Goal: Task Accomplishment & Management: Use online tool/utility

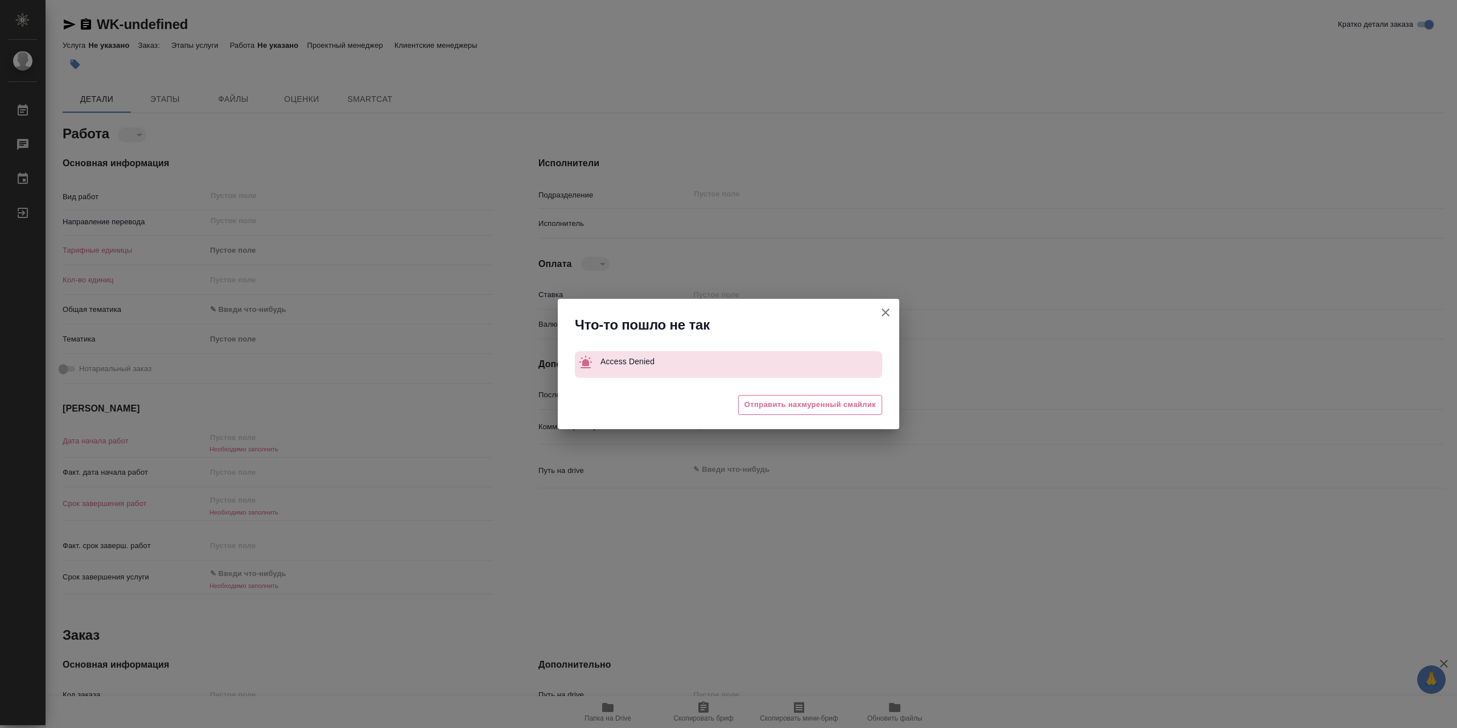
click at [886, 307] on icon "button" at bounding box center [886, 313] width 14 height 14
type textarea "x"
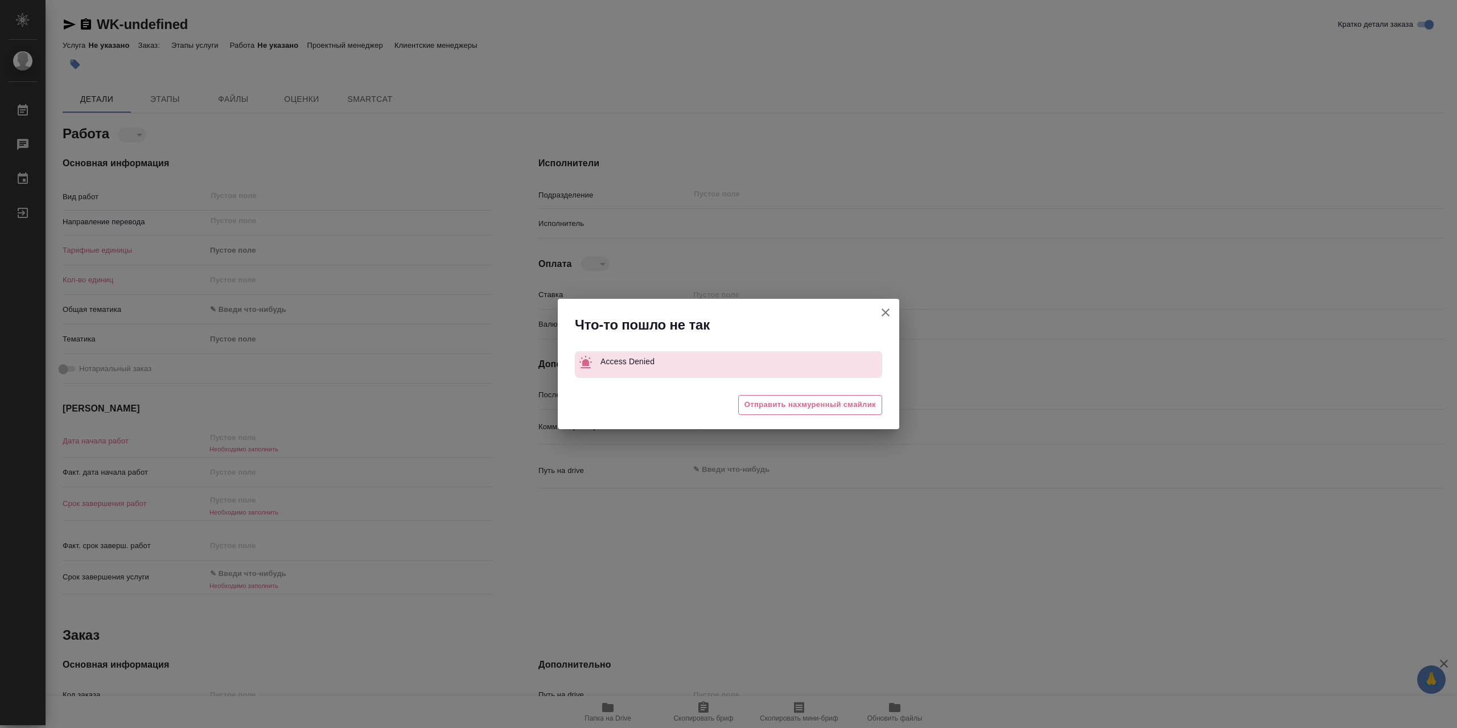
type textarea "x"
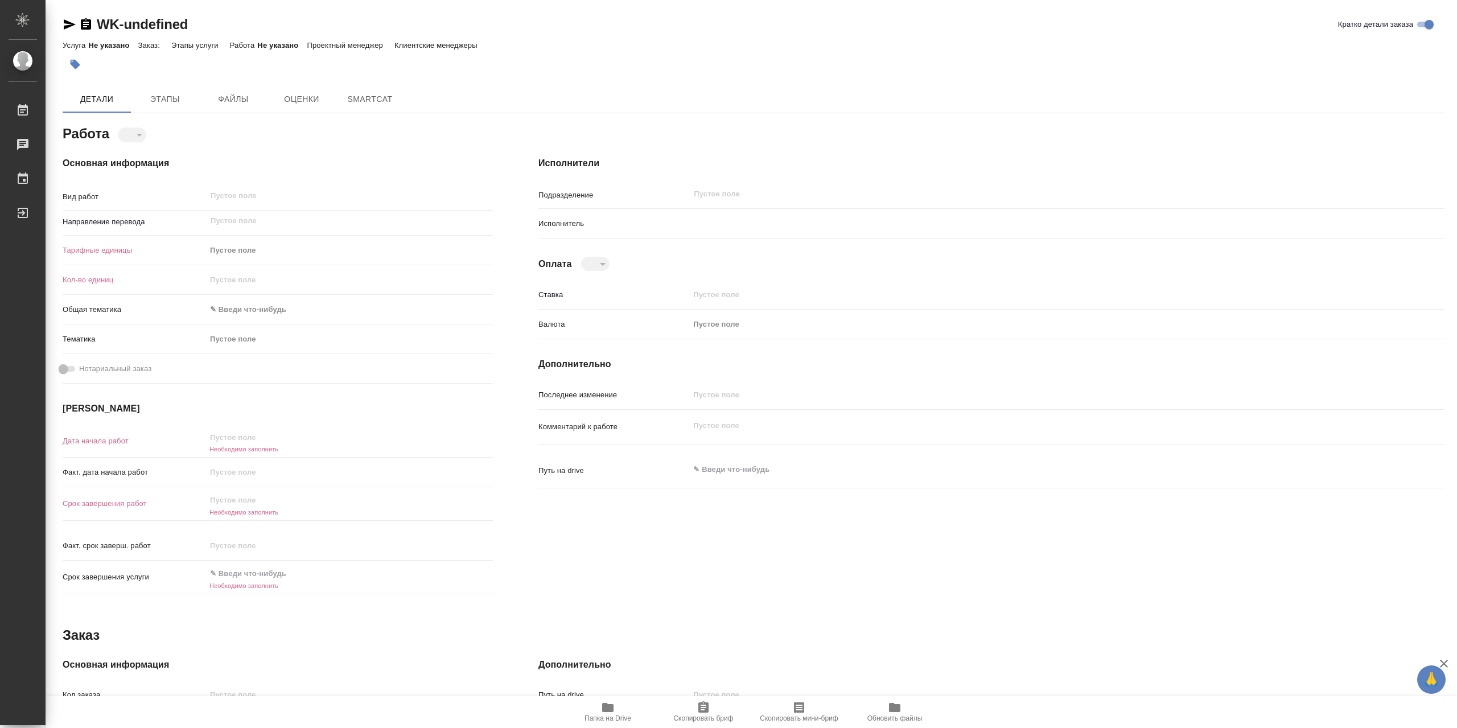
type textarea "x"
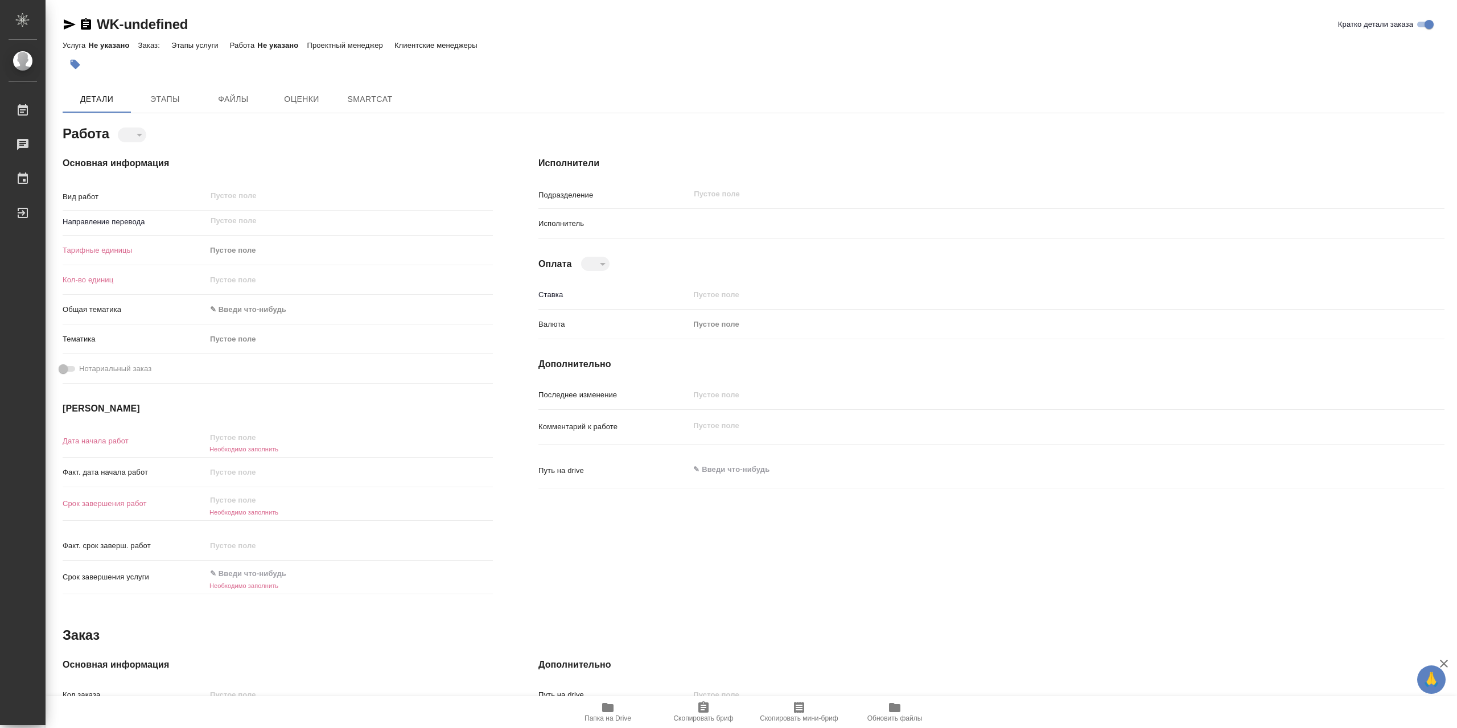
type textarea "x"
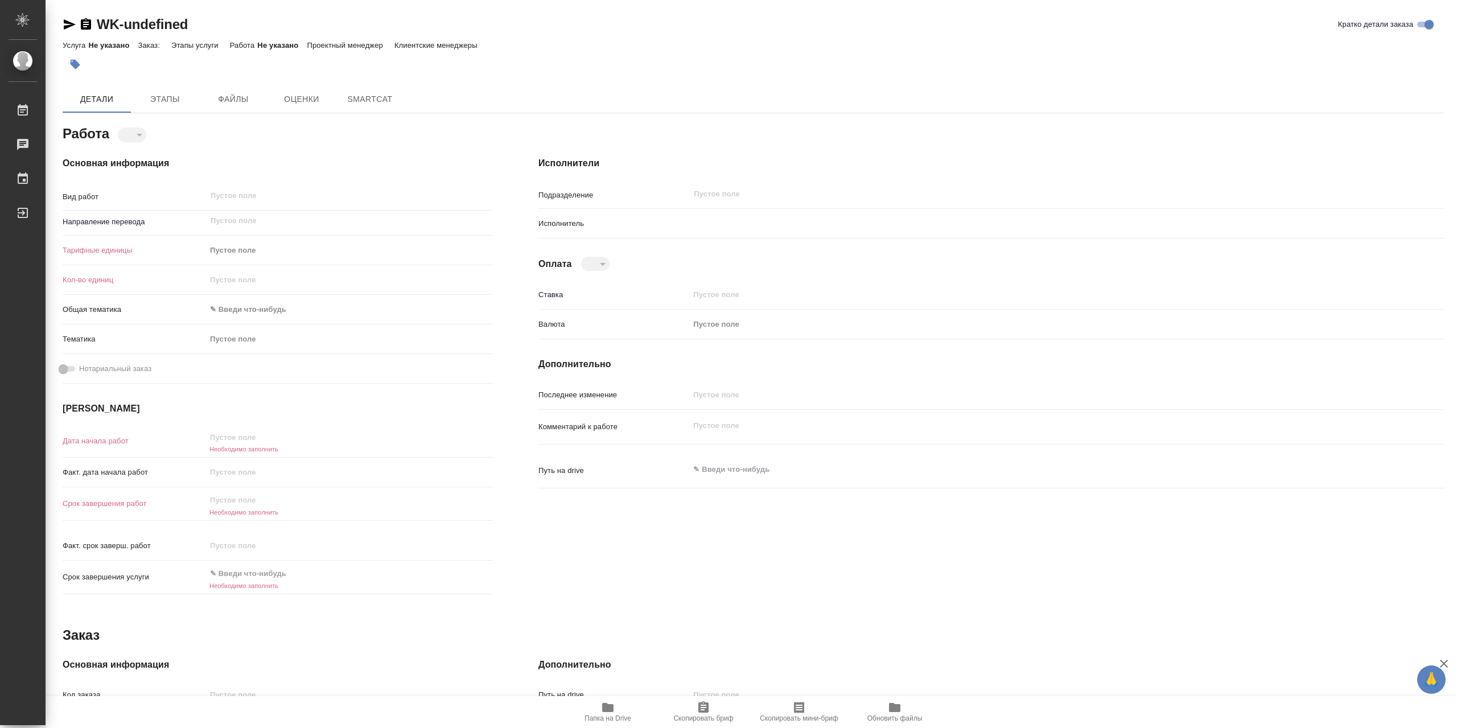
type textarea "x"
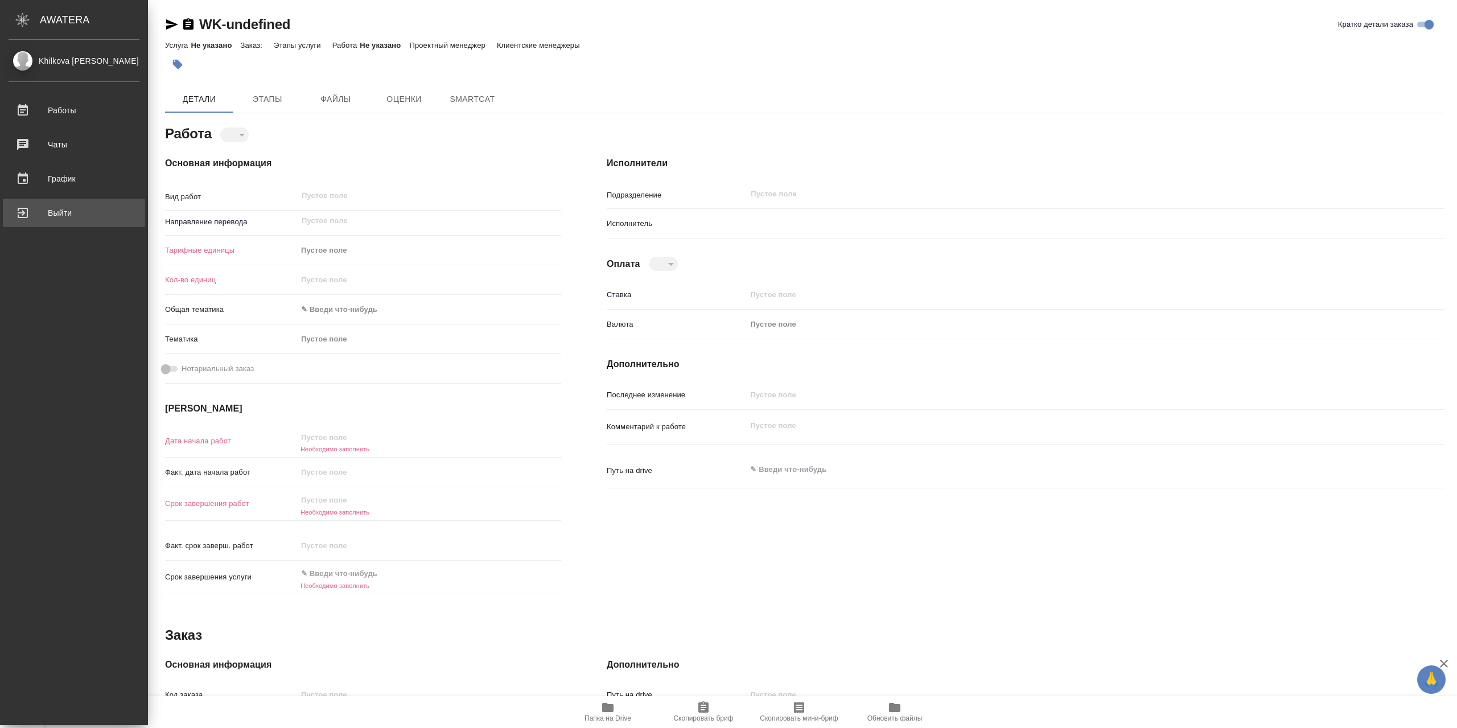
type textarea "x"
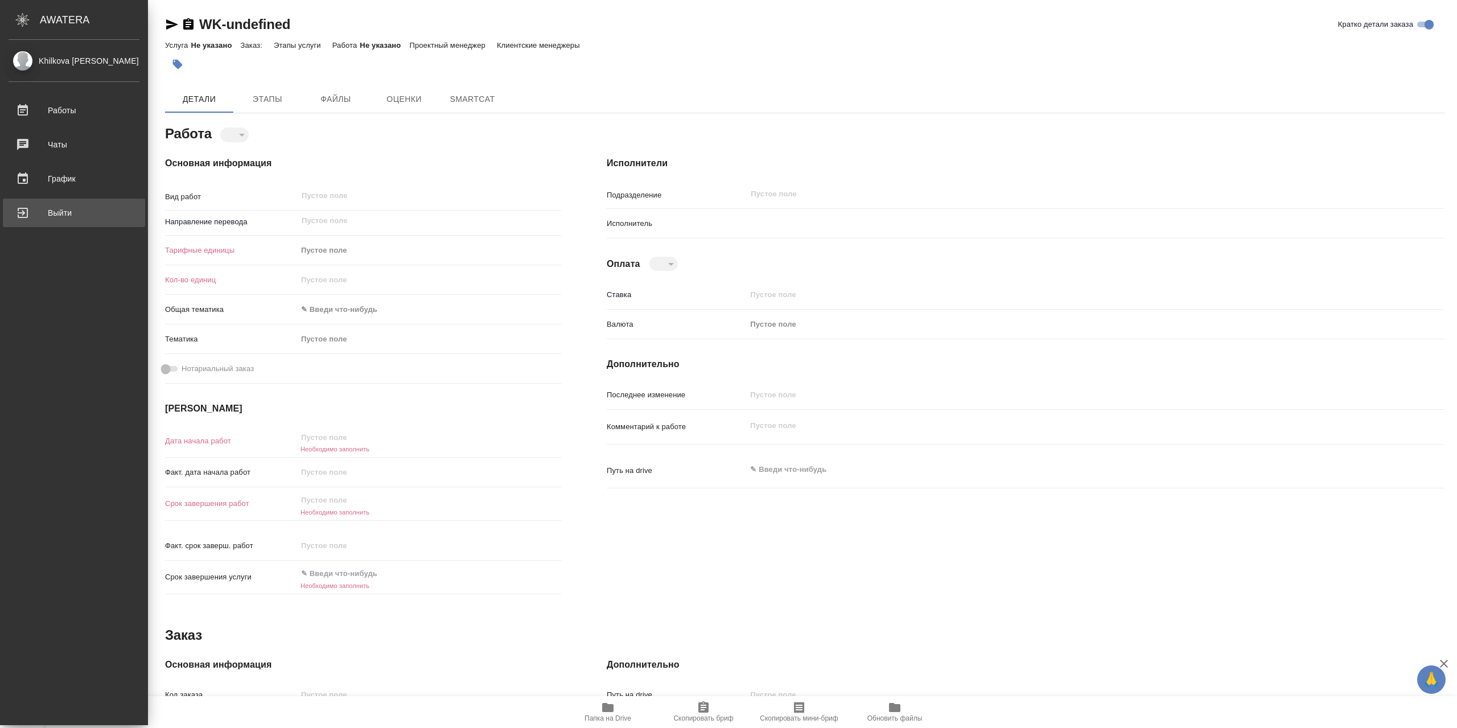
click at [107, 217] on div "Выйти" at bounding box center [74, 212] width 131 height 17
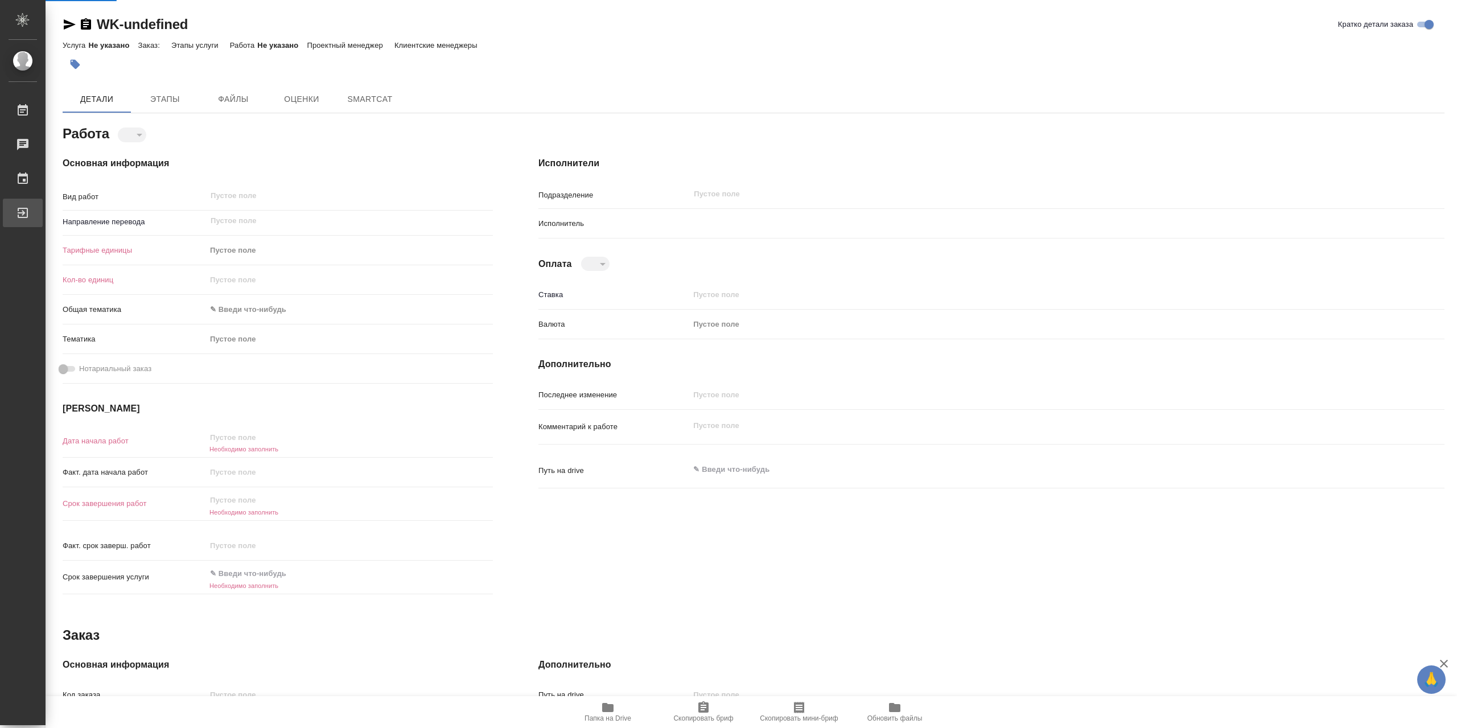
type textarea "x"
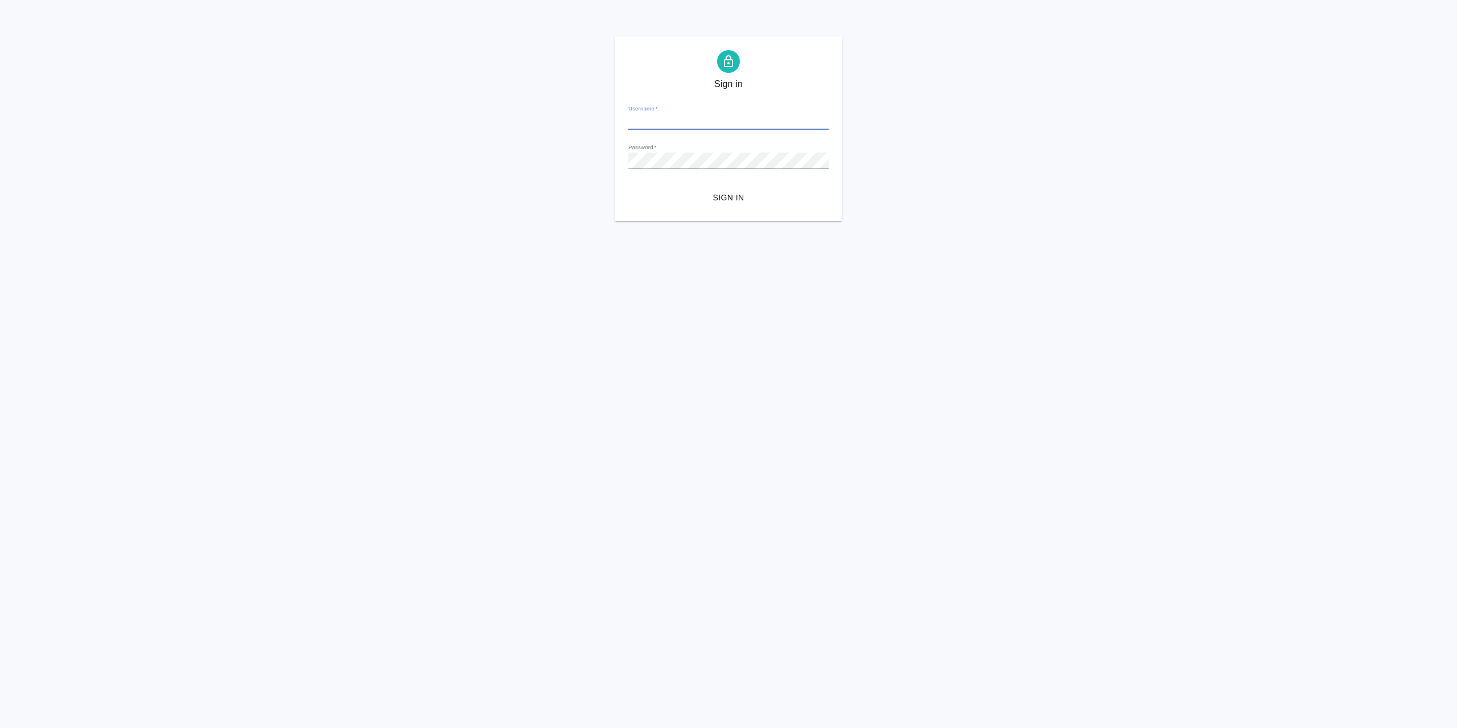
type input "[EMAIL_ADDRESS][DOMAIN_NAME]"
click at [737, 194] on span "Sign in" at bounding box center [729, 198] width 182 height 14
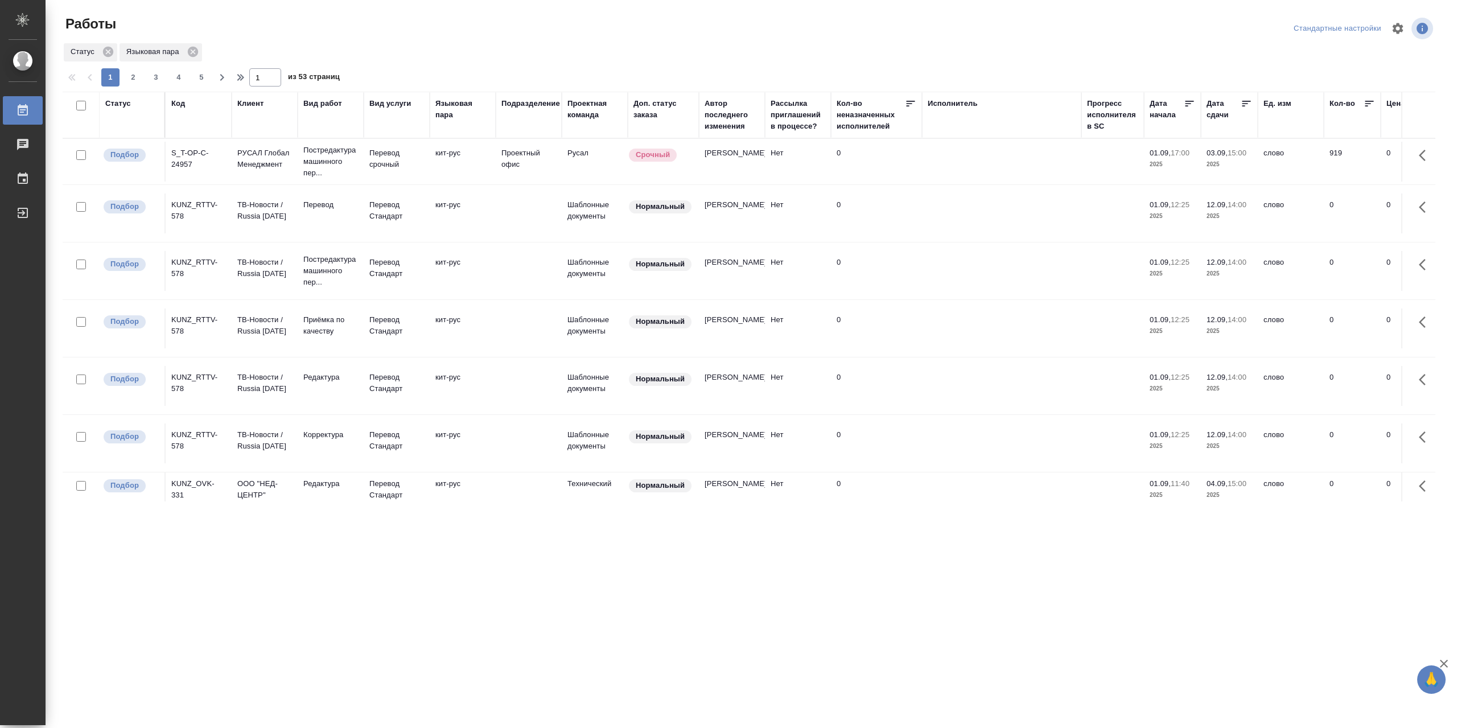
click at [195, 170] on div "S_T-OP-C-24957" at bounding box center [198, 158] width 55 height 23
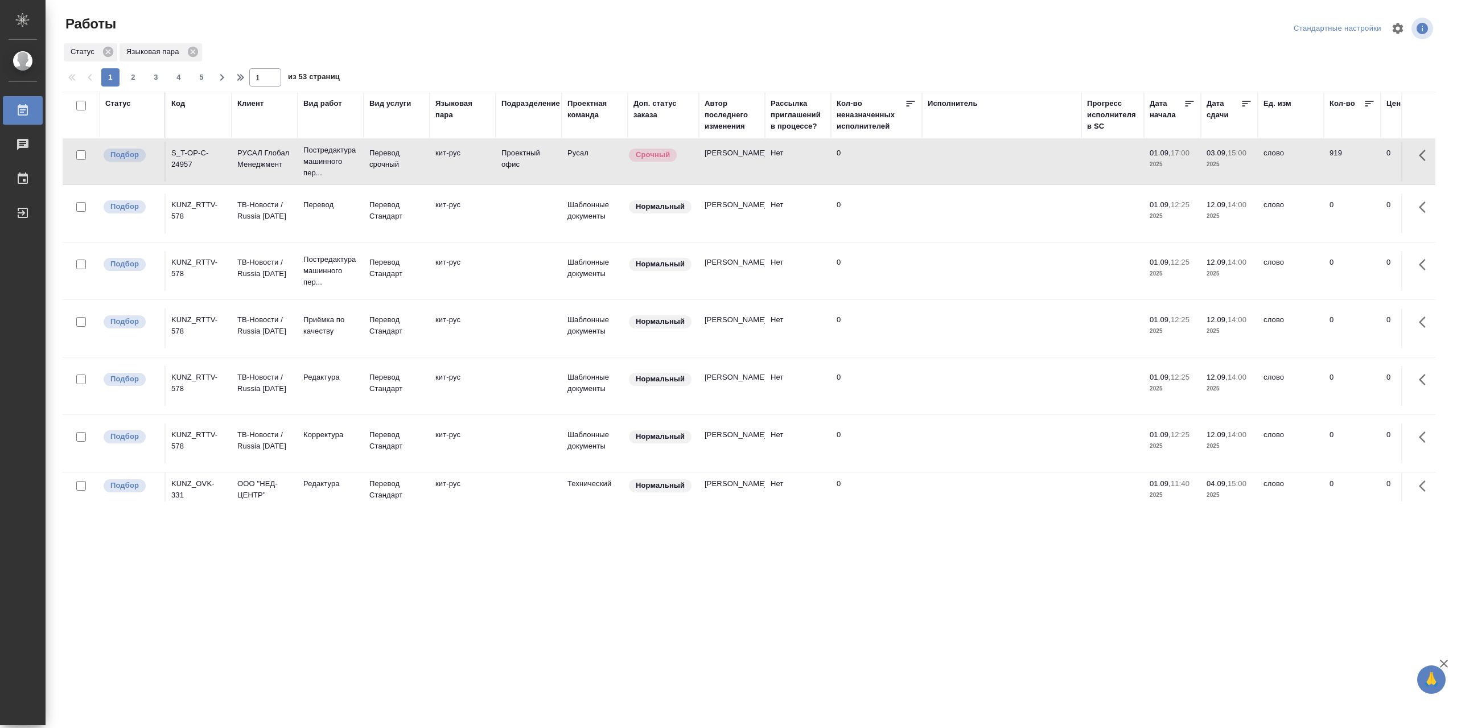
click at [195, 166] on div "S_T-OP-C-24957" at bounding box center [198, 158] width 55 height 23
click at [191, 149] on td "S_T-OP-C-24957" at bounding box center [199, 162] width 66 height 40
click at [186, 233] on td "KUNZ_RTTV-578" at bounding box center [199, 214] width 66 height 40
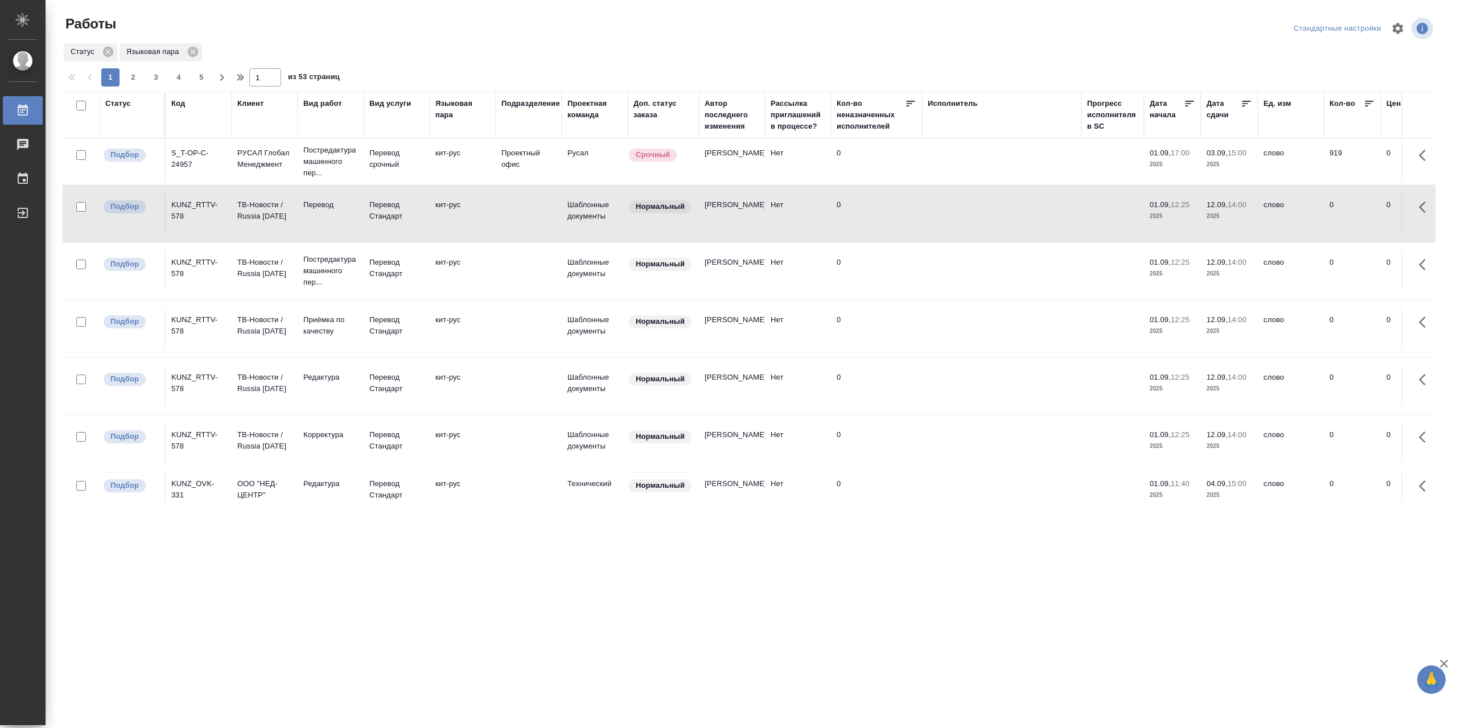
click at [192, 219] on div "KUNZ_RTTV-578" at bounding box center [198, 210] width 55 height 23
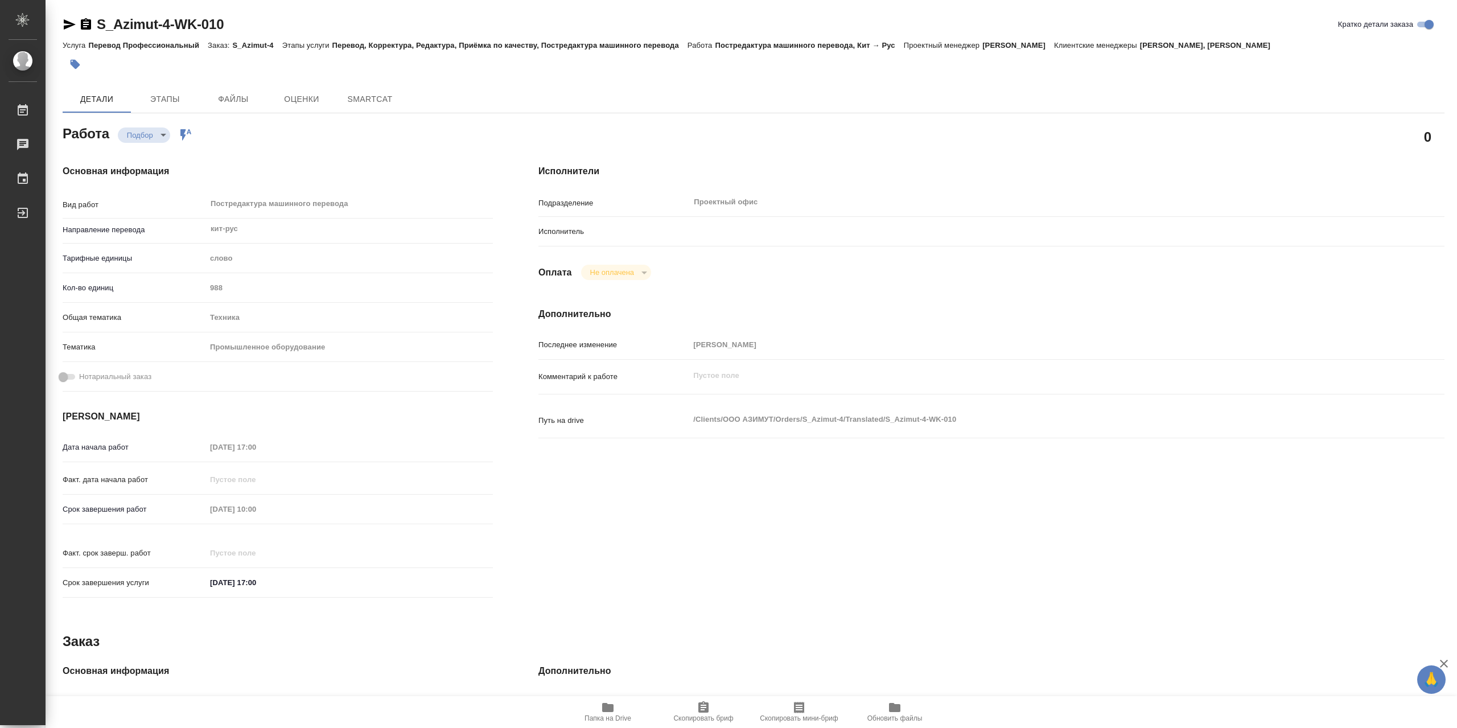
type textarea "x"
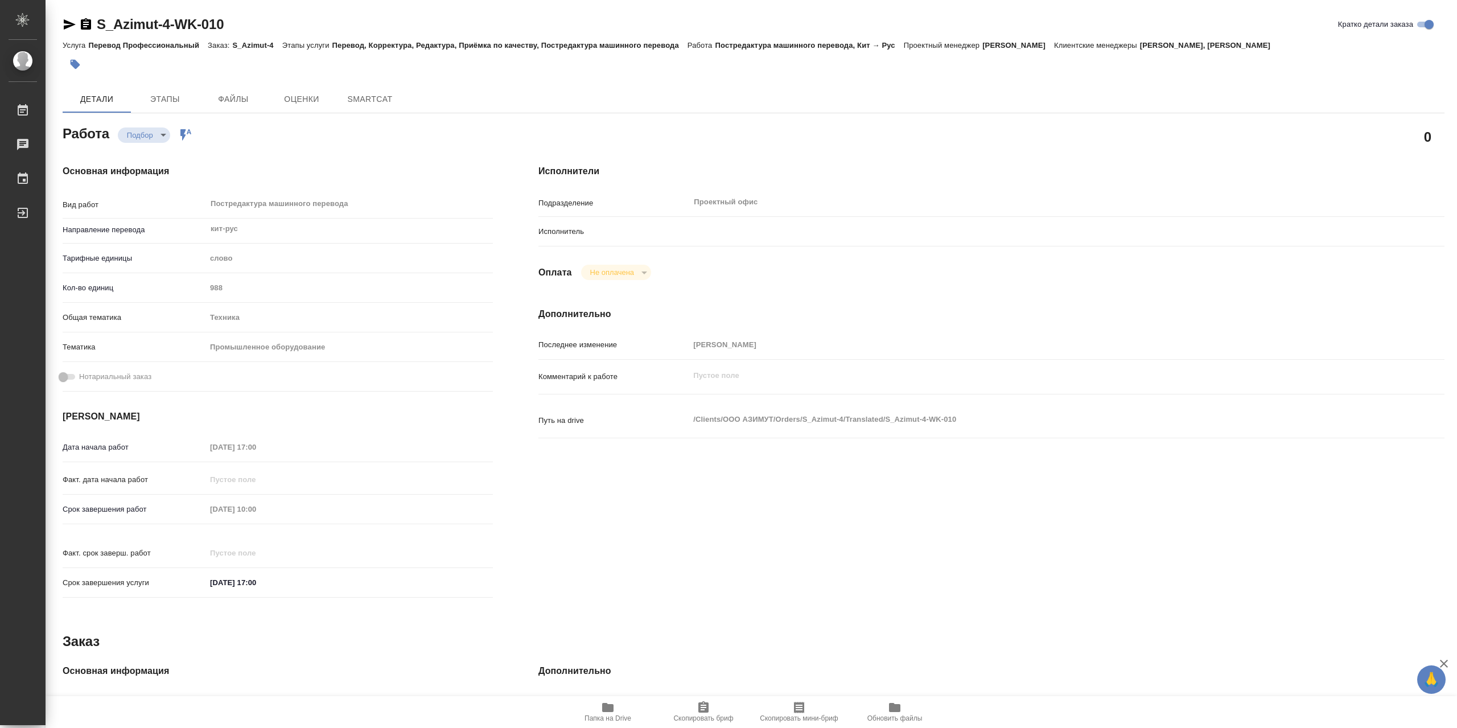
type textarea "x"
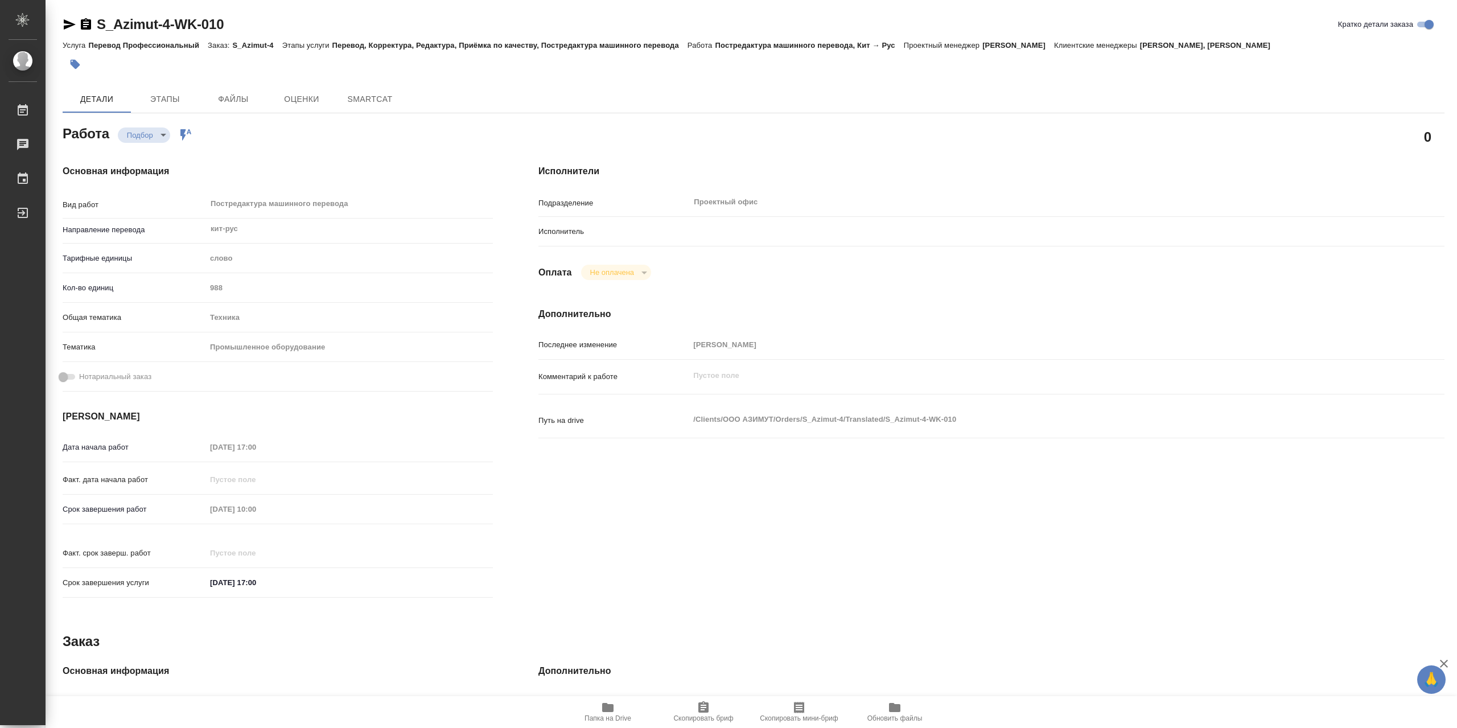
type textarea "x"
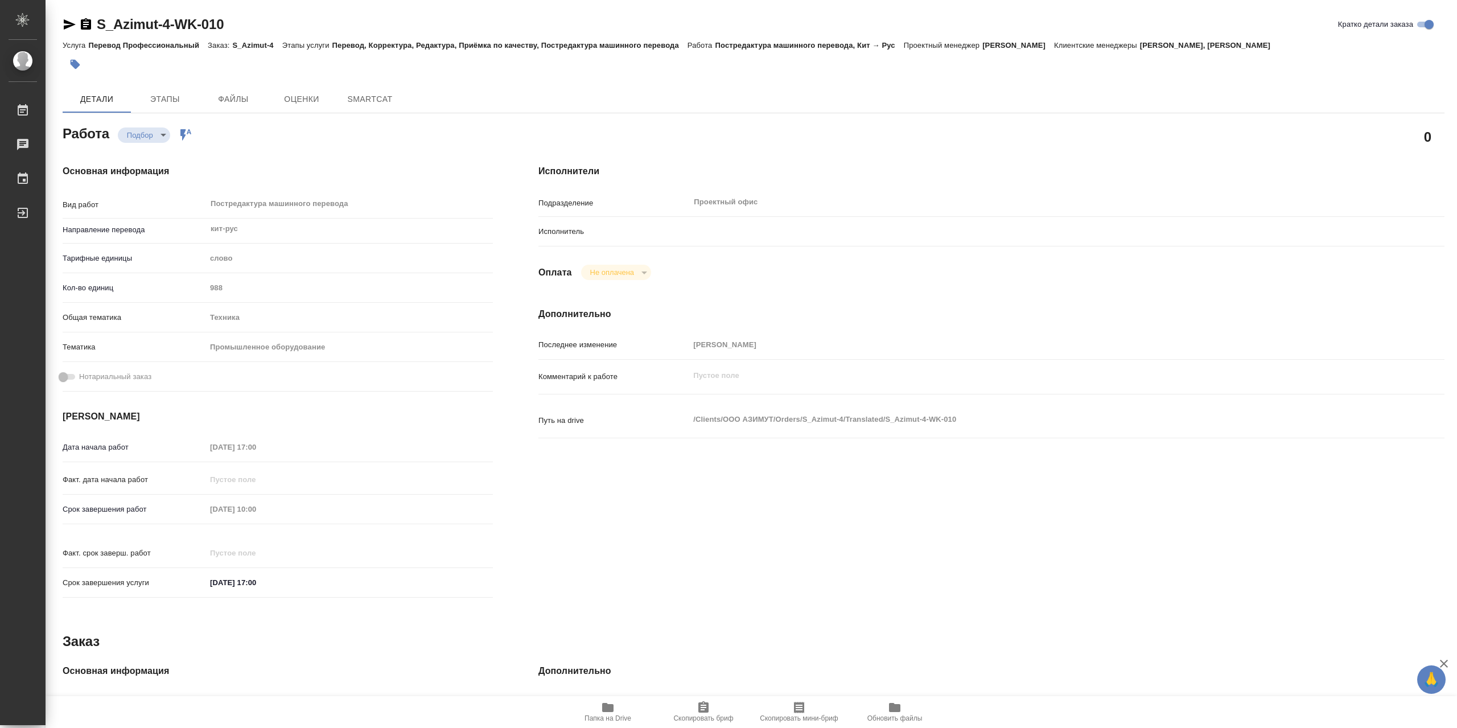
type textarea "x"
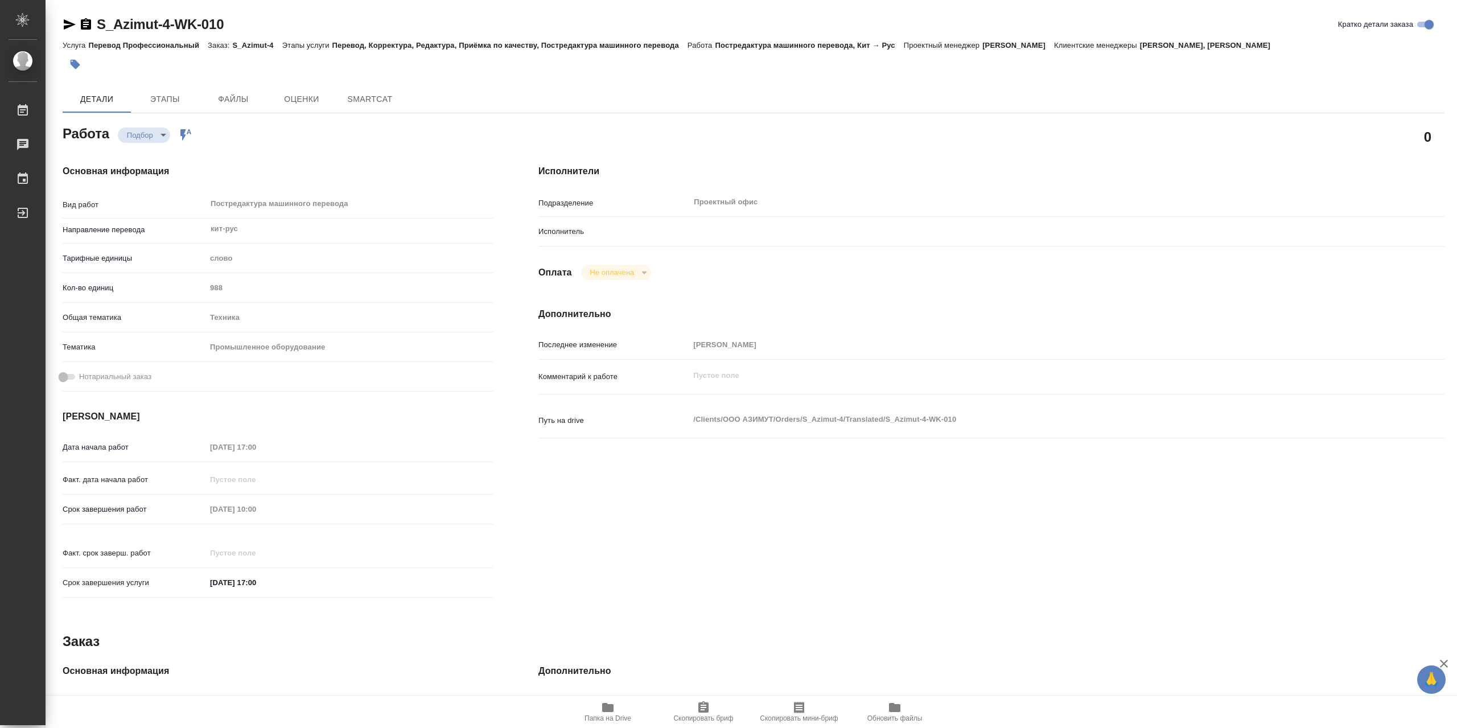
type textarea "x"
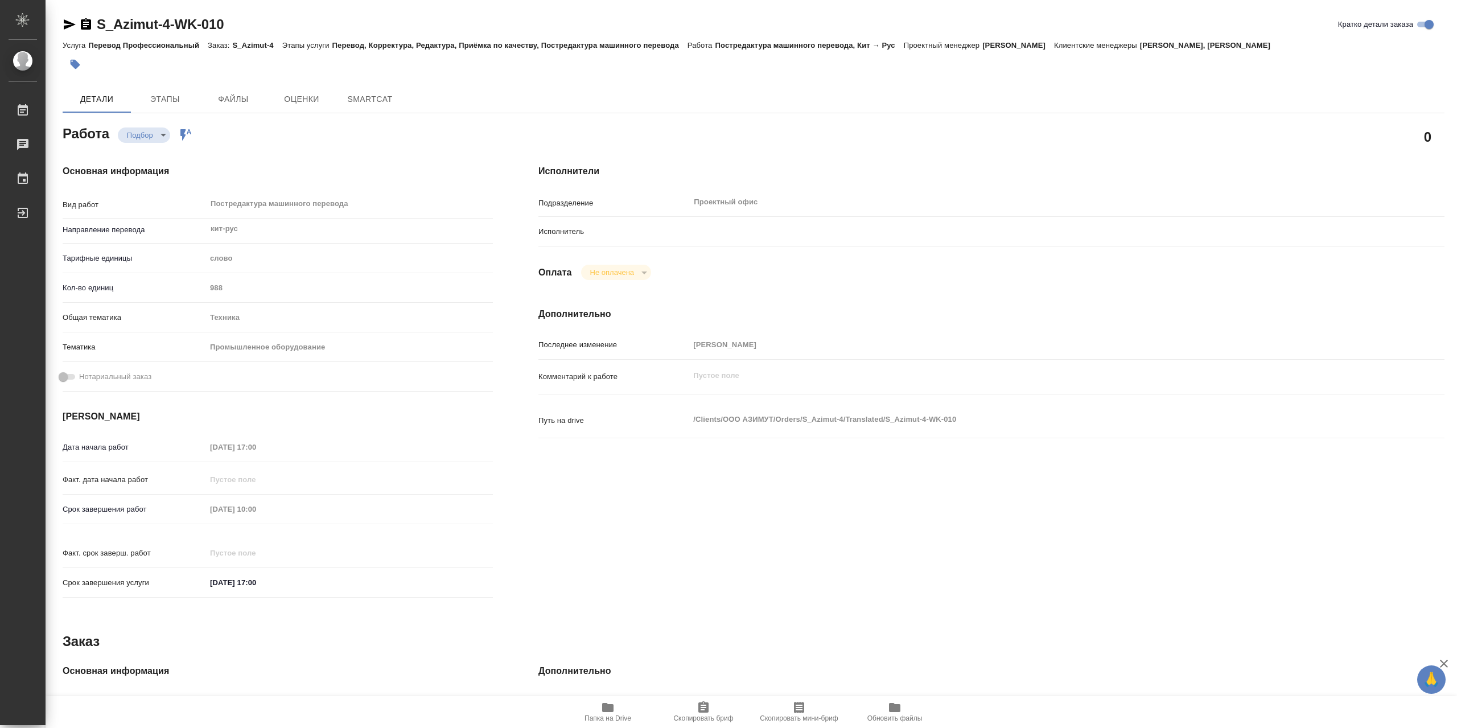
type textarea "x"
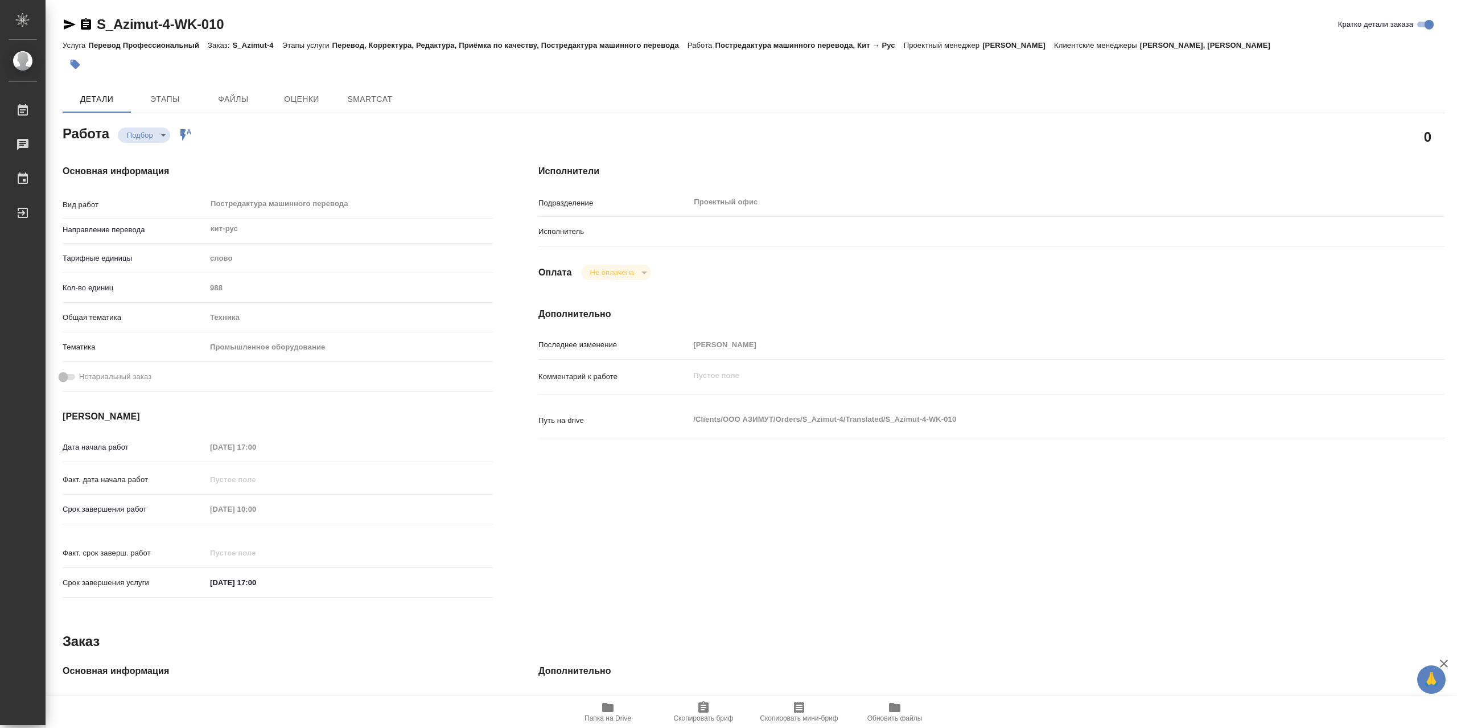
type textarea "x"
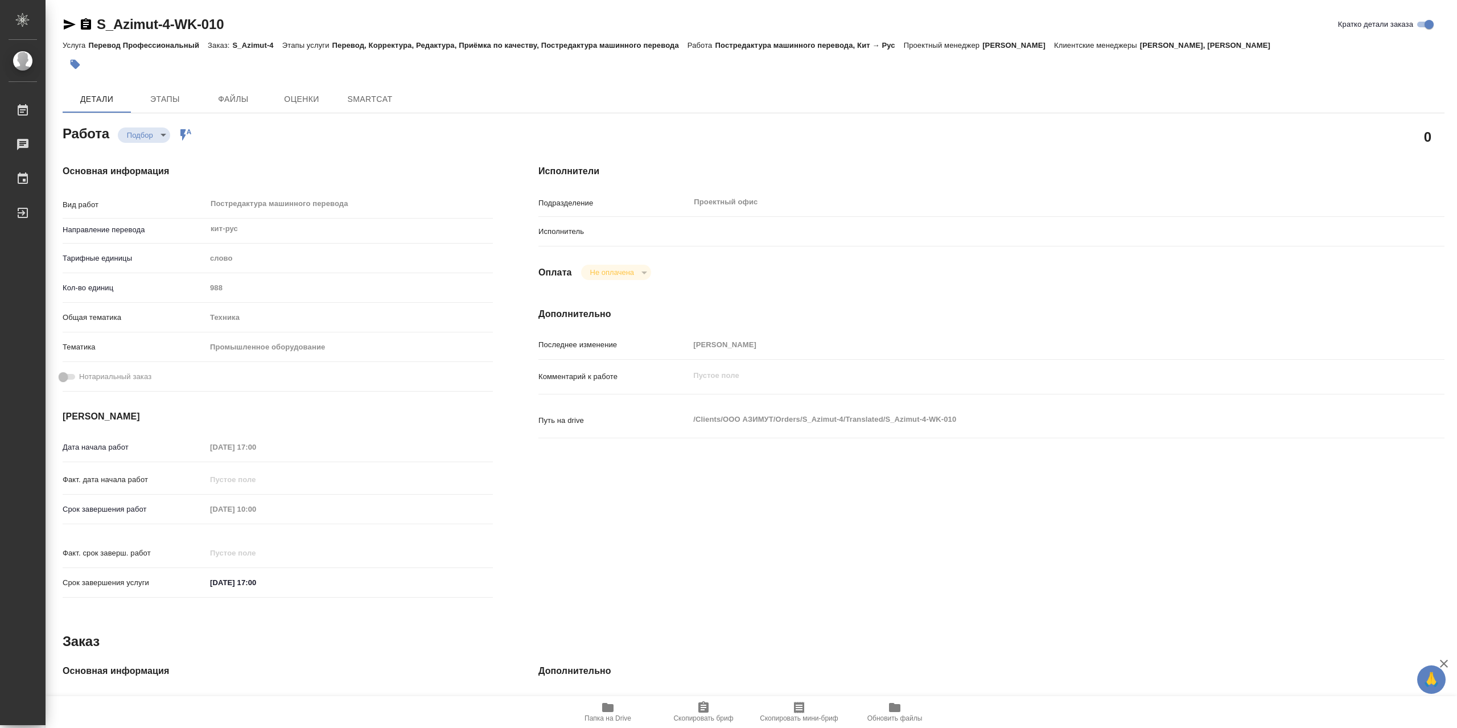
type textarea "x"
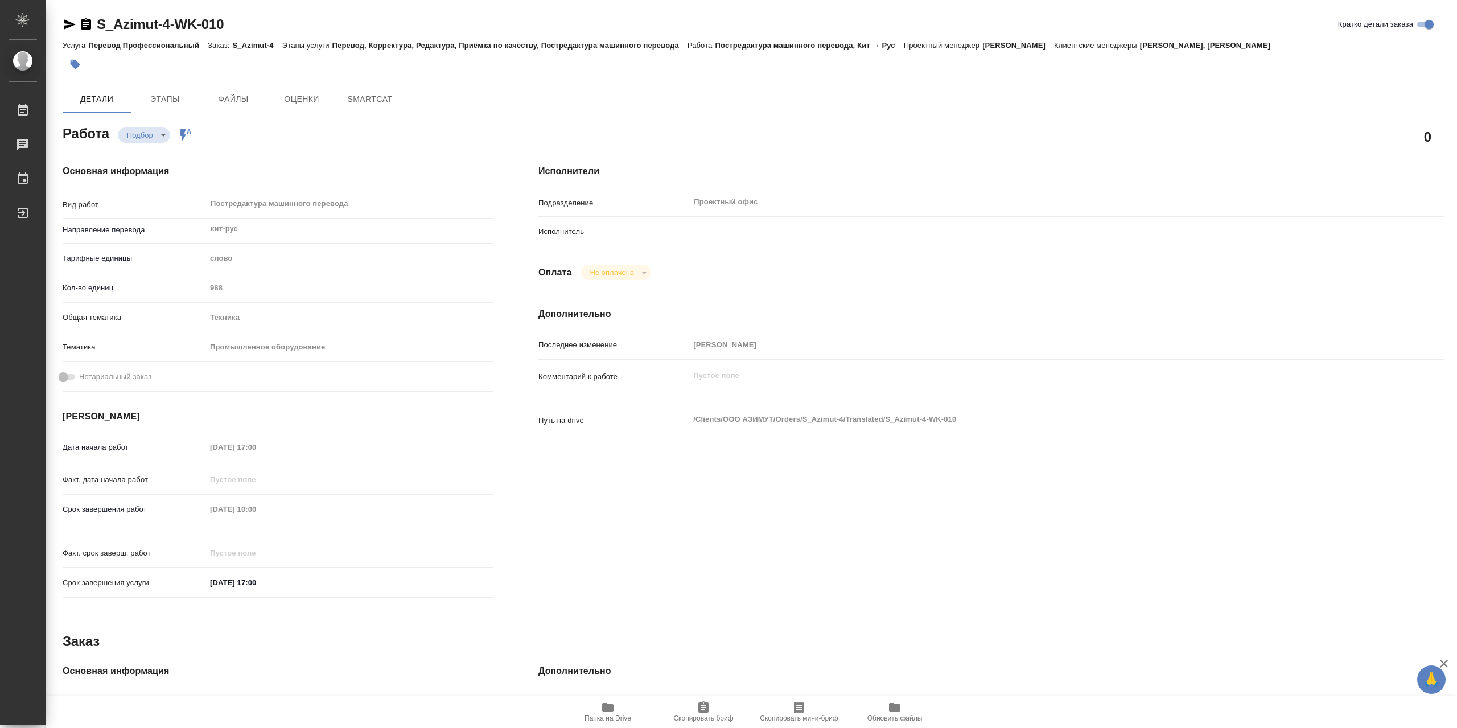
type textarea "x"
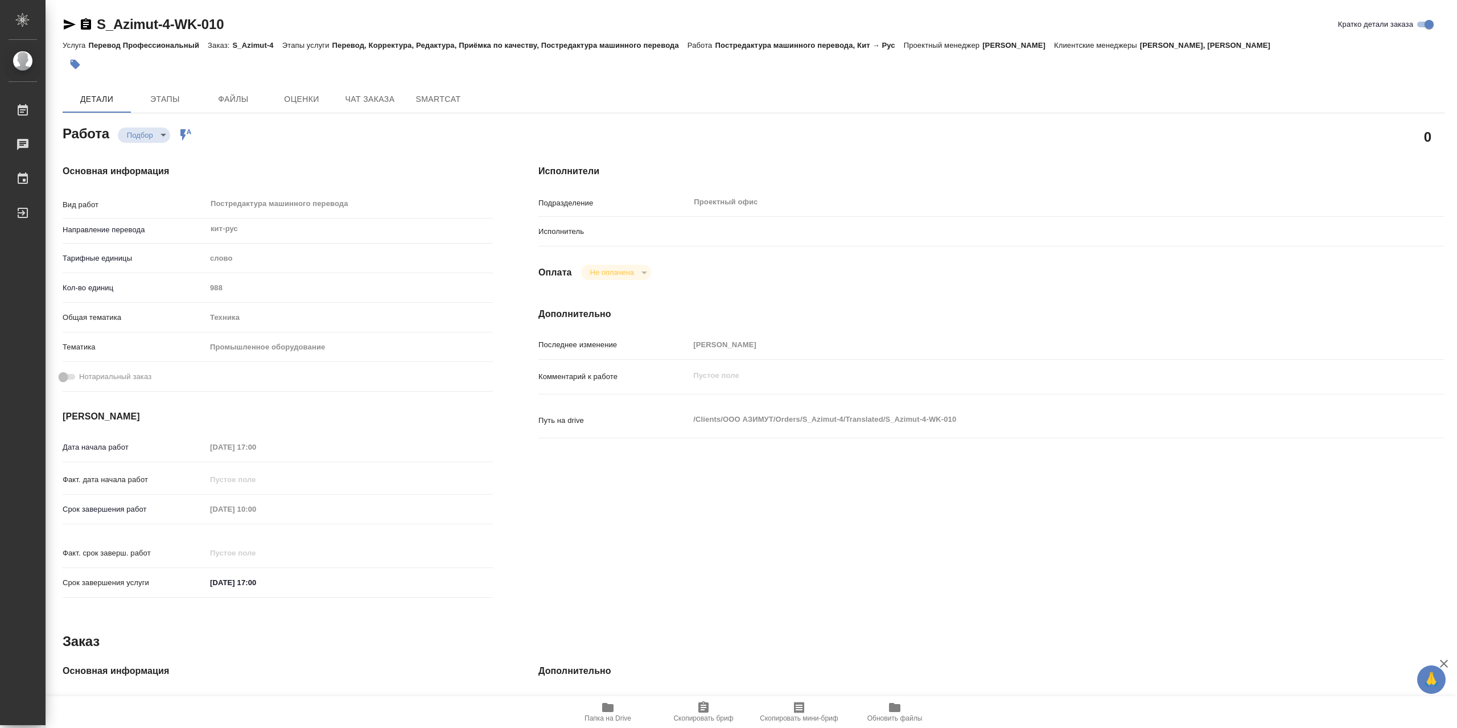
type textarea "x"
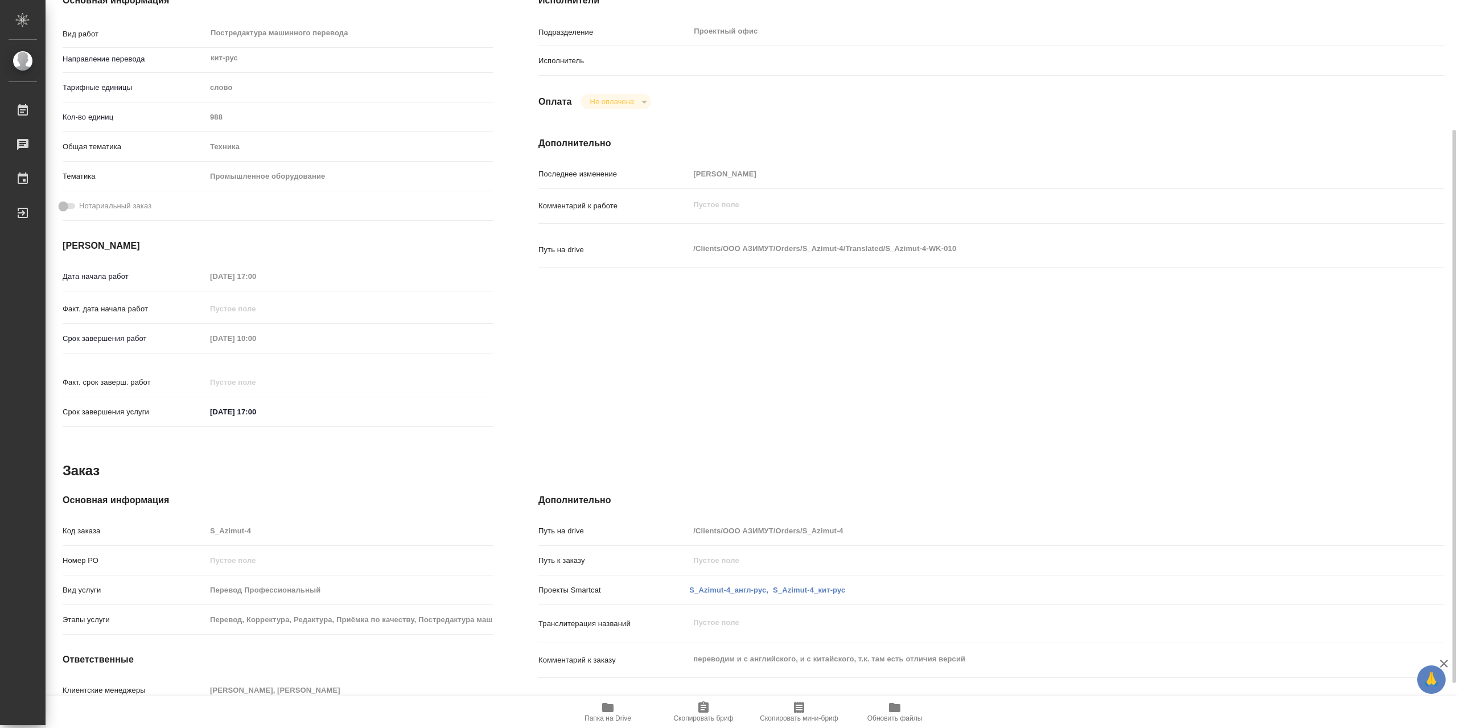
type textarea "x"
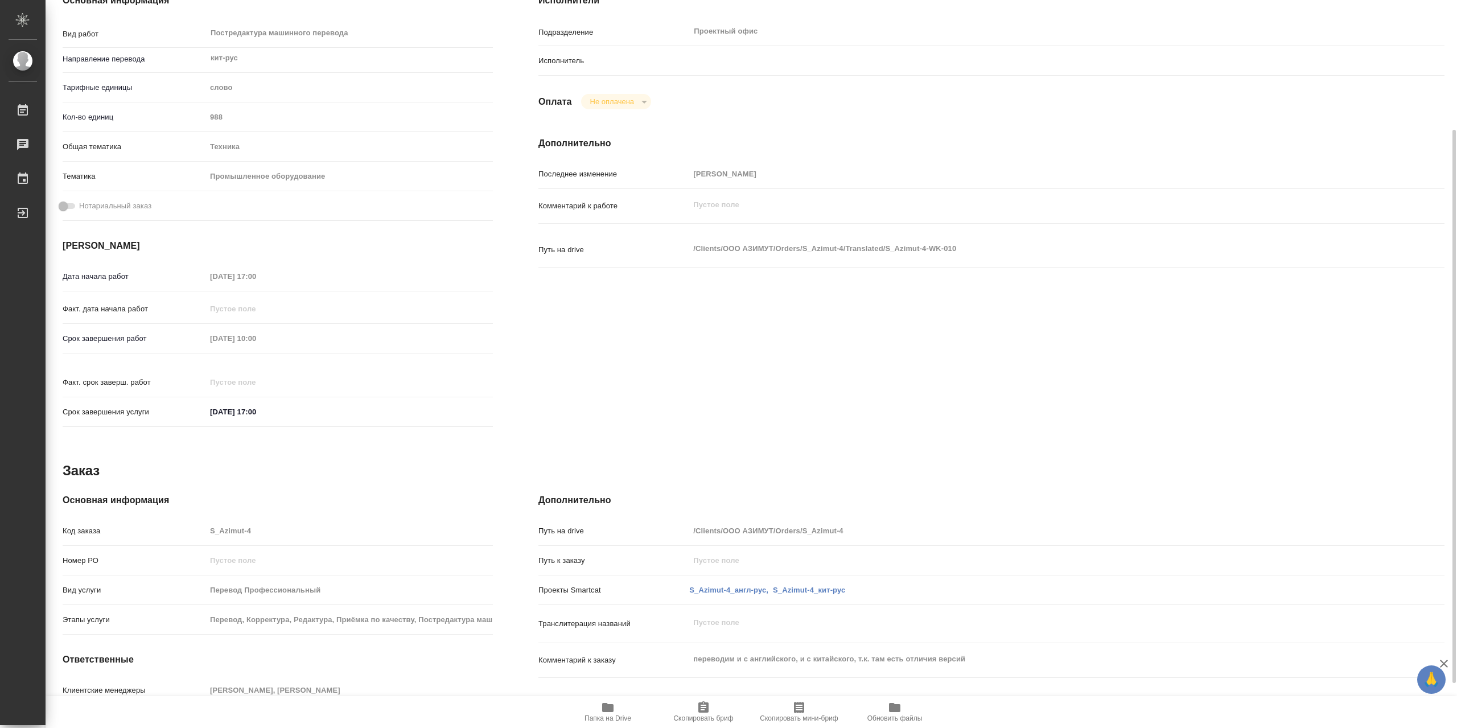
scroll to position [229, 0]
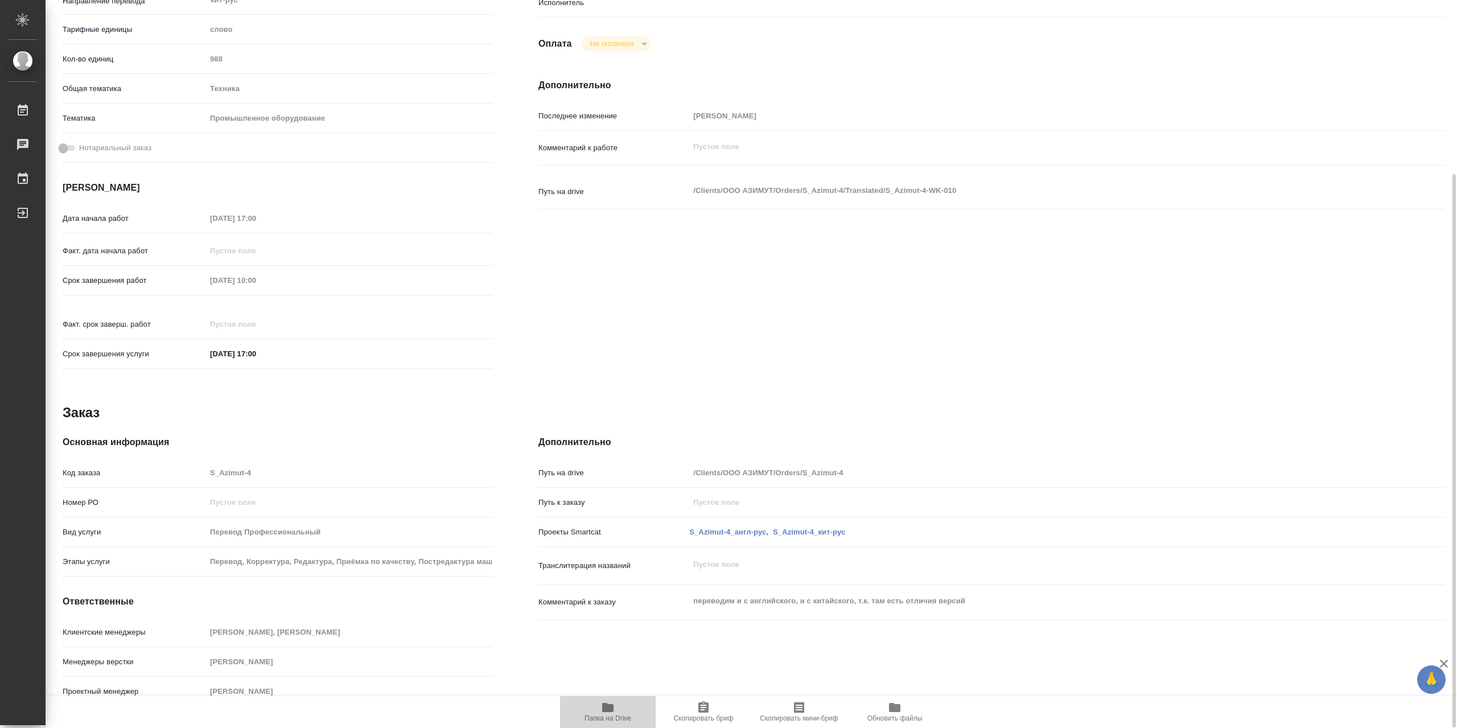
click at [614, 722] on span "Папка на Drive" at bounding box center [608, 718] width 47 height 8
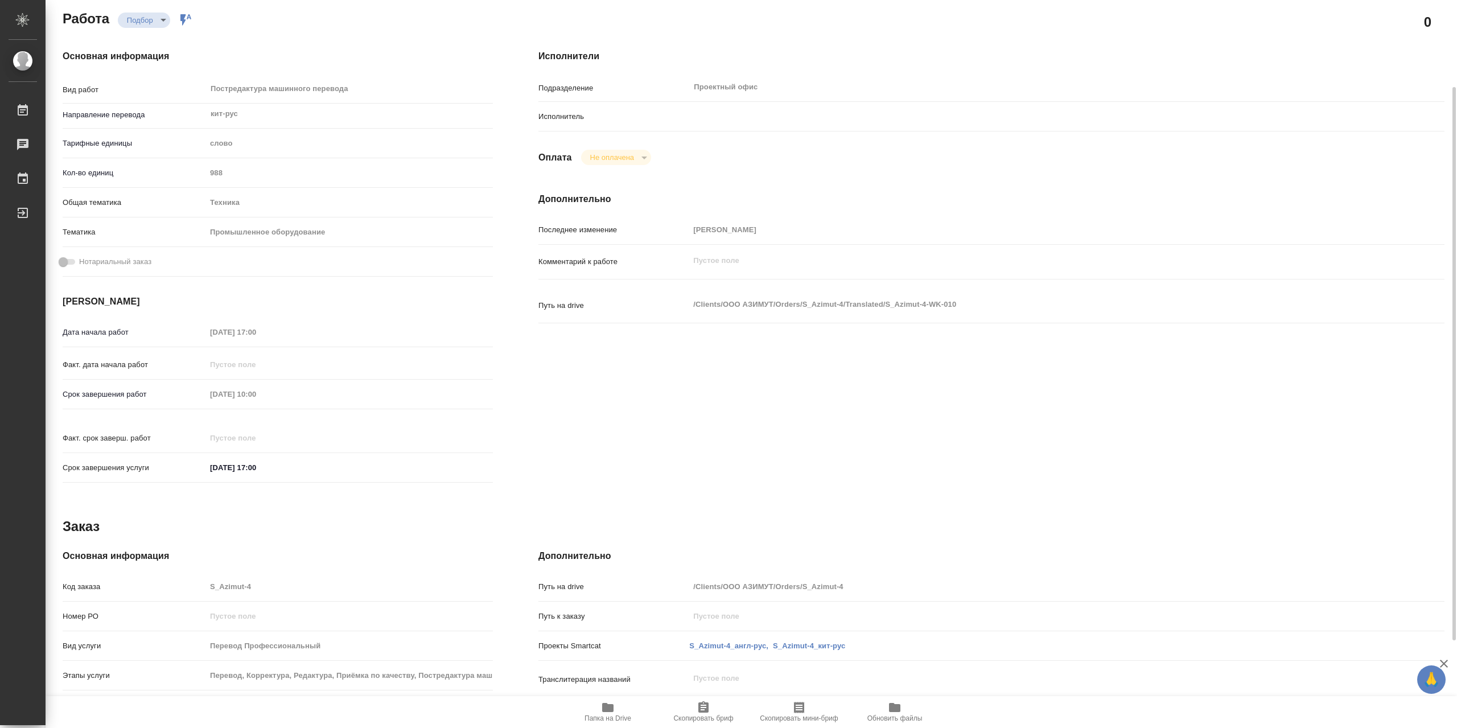
scroll to position [58, 0]
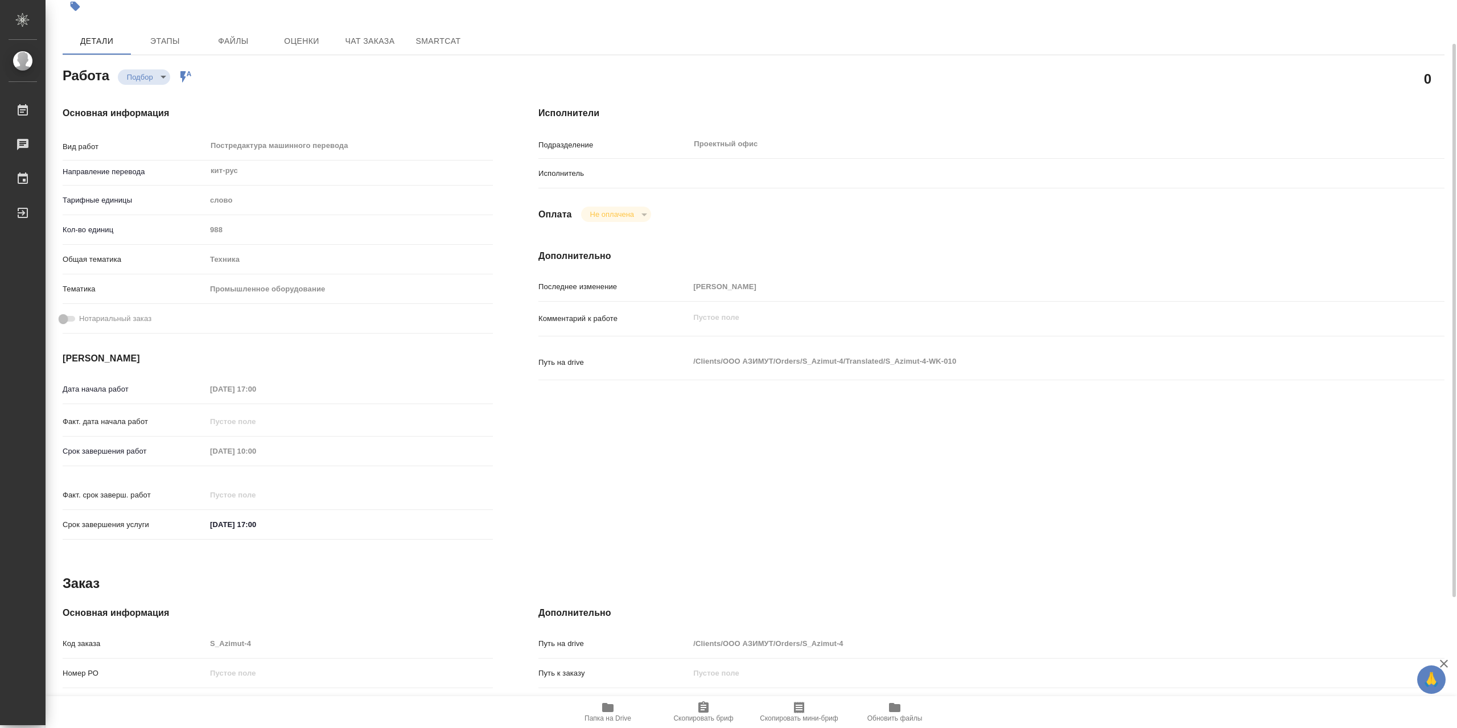
drag, startPoint x: 610, startPoint y: 178, endPoint x: 678, endPoint y: 178, distance: 67.7
click at [608, 178] on p "Исполнитель" at bounding box center [613, 173] width 151 height 11
click at [162, 73] on body "🙏 .cls-1 fill:#fff; AWATERA Khilkova Lydia Работы 0 Чаты График Выйти S_Azimut-…" at bounding box center [728, 364] width 1457 height 728
click at [274, 80] on div at bounding box center [728, 364] width 1457 height 728
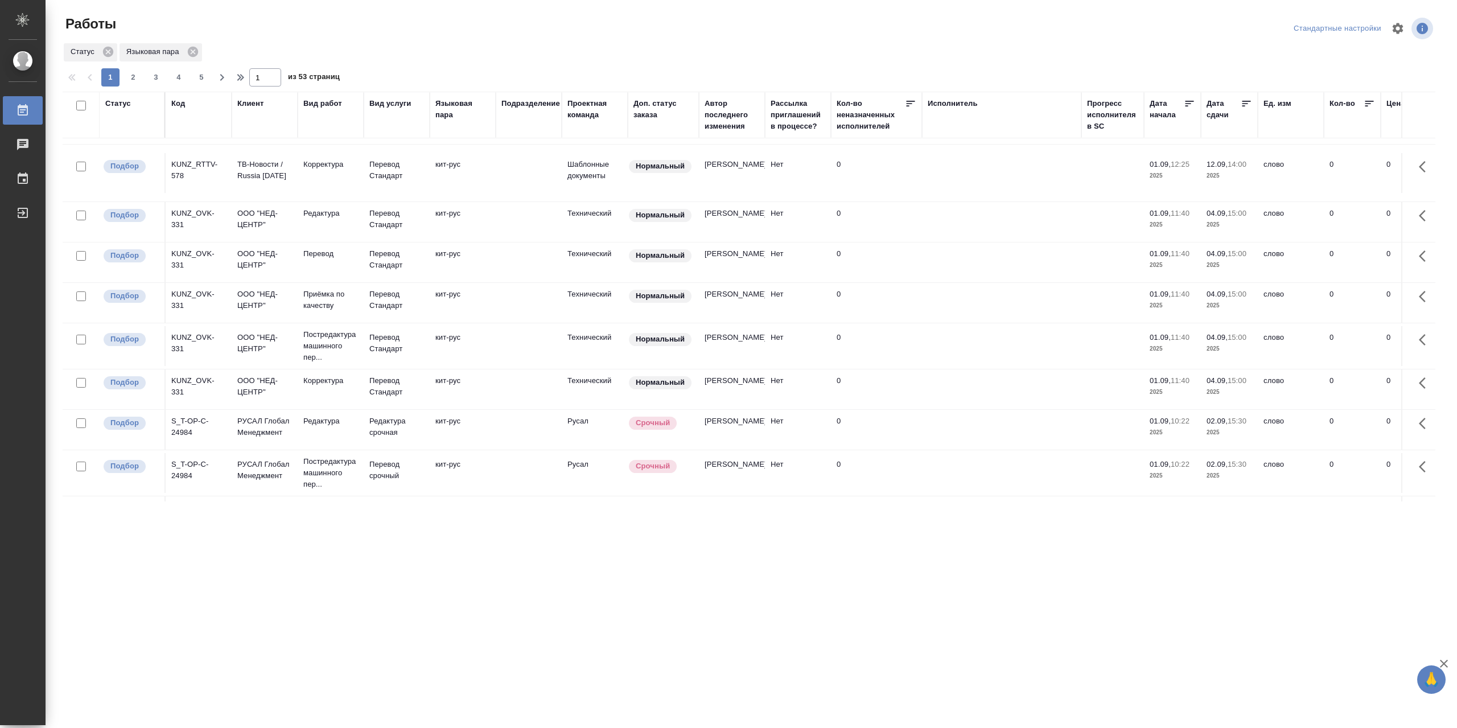
scroll to position [285, 0]
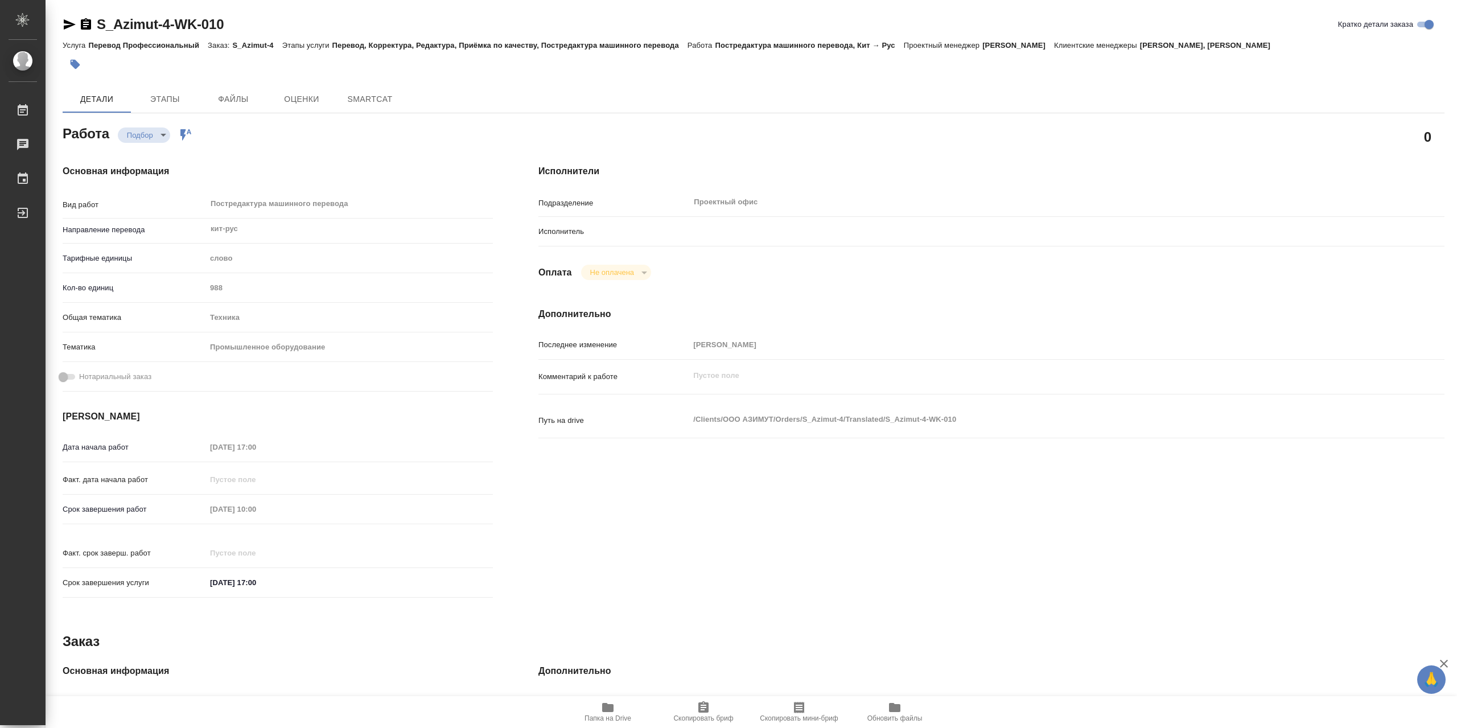
type textarea "x"
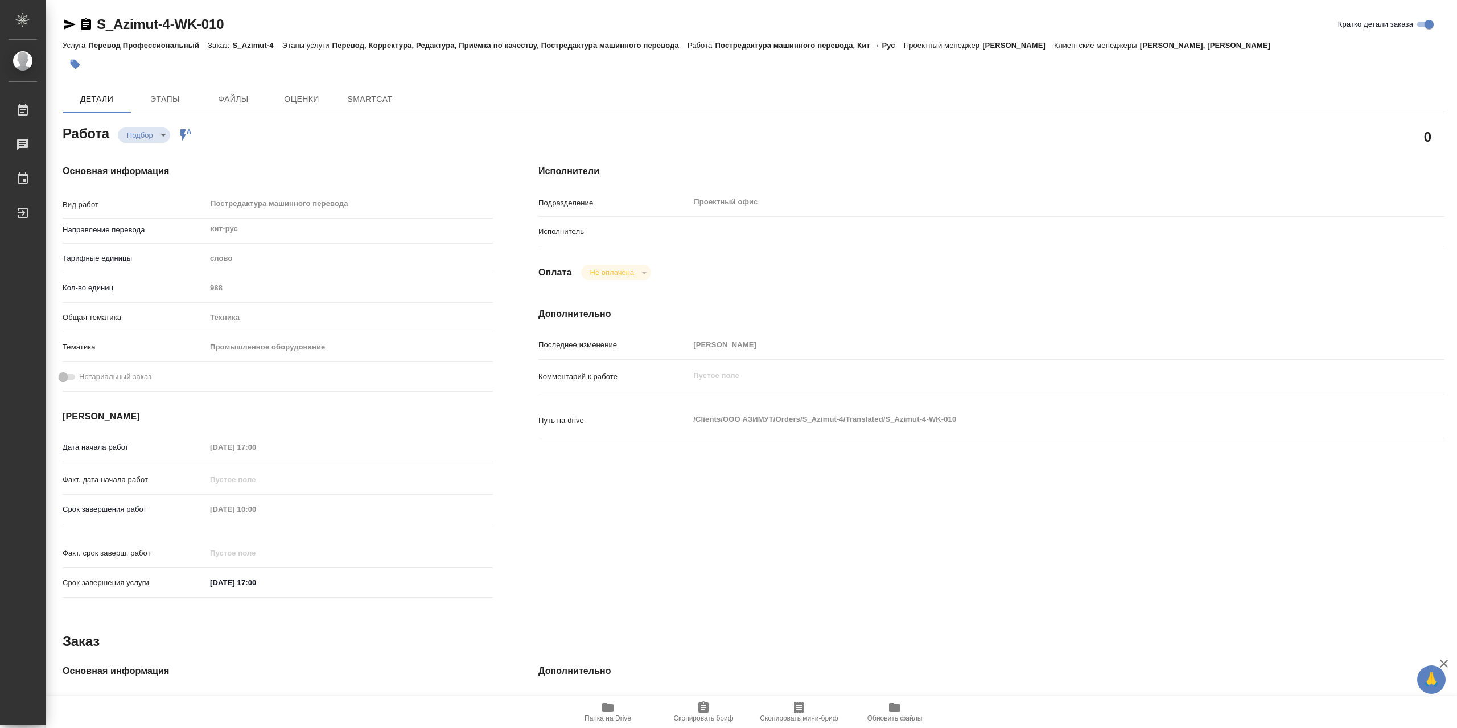
type textarea "x"
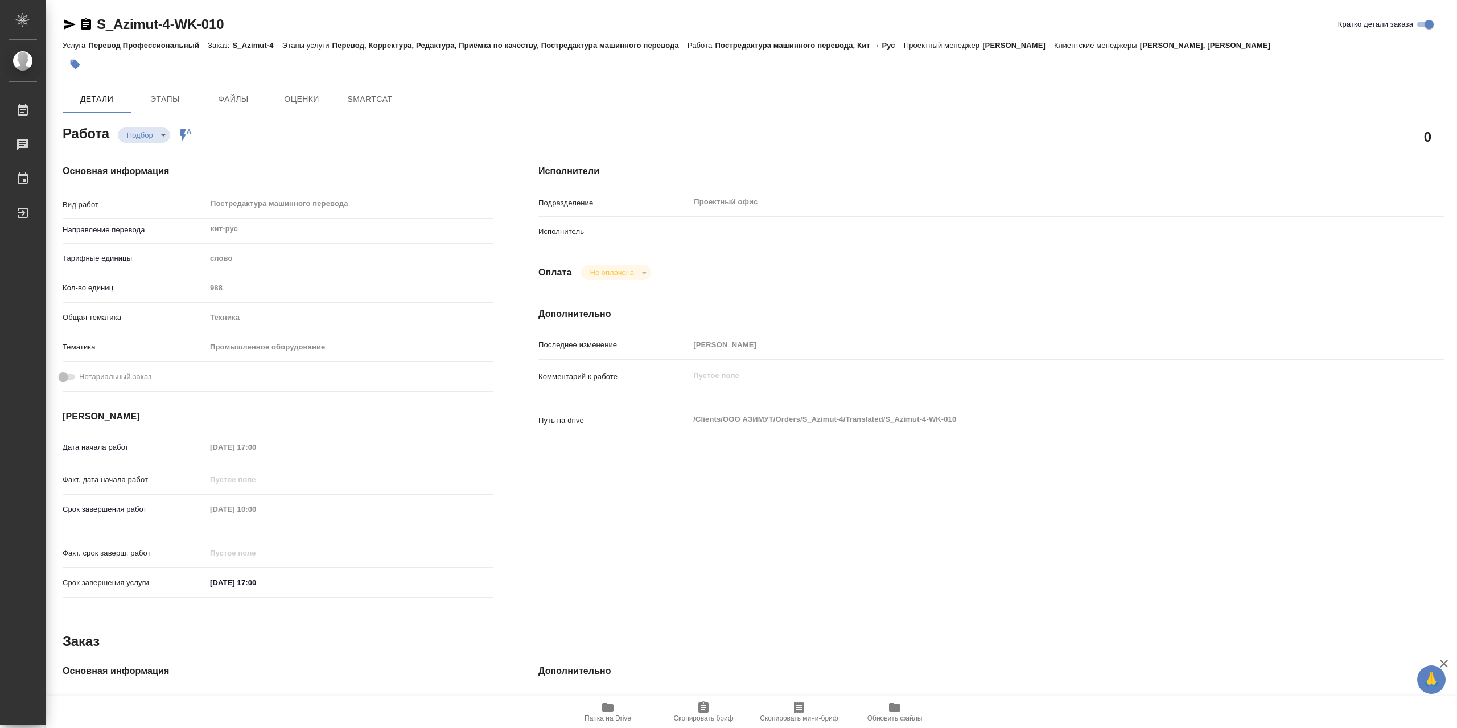
type textarea "x"
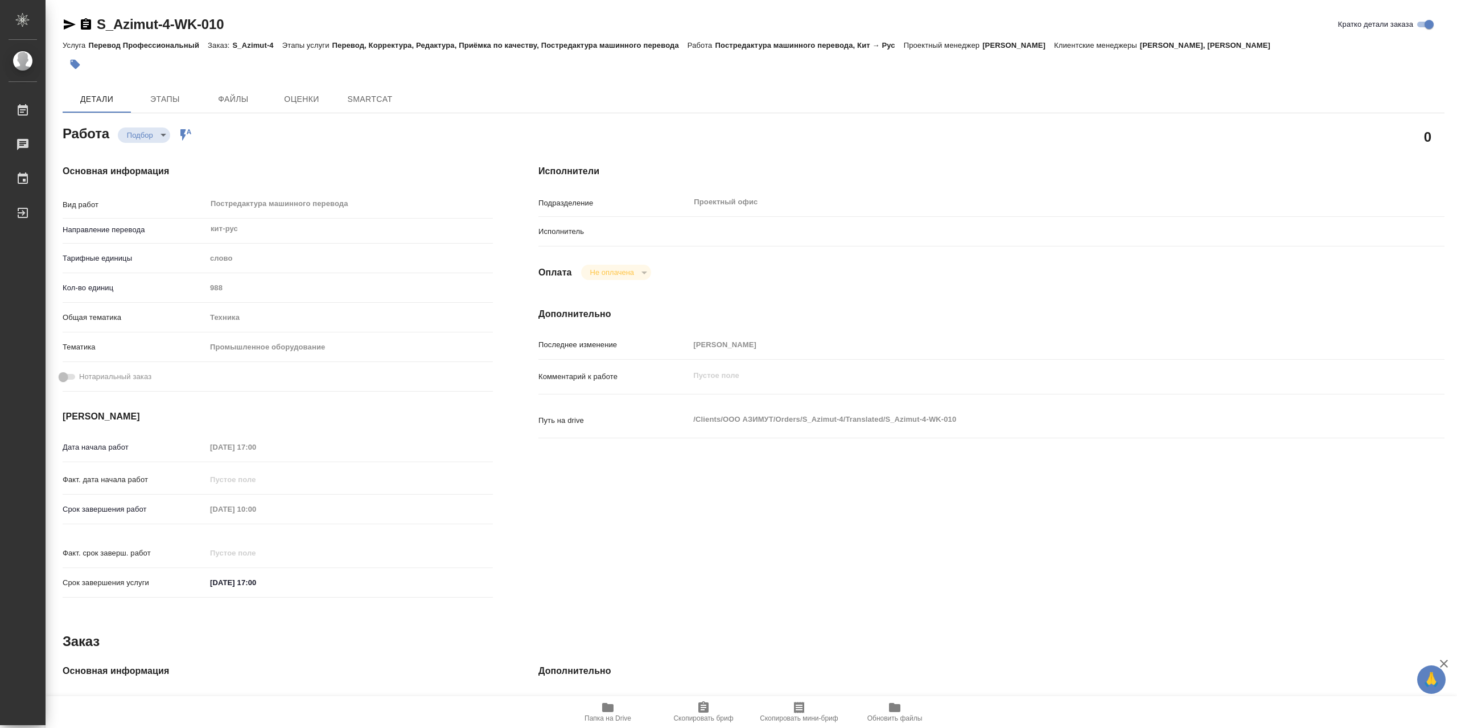
type textarea "x"
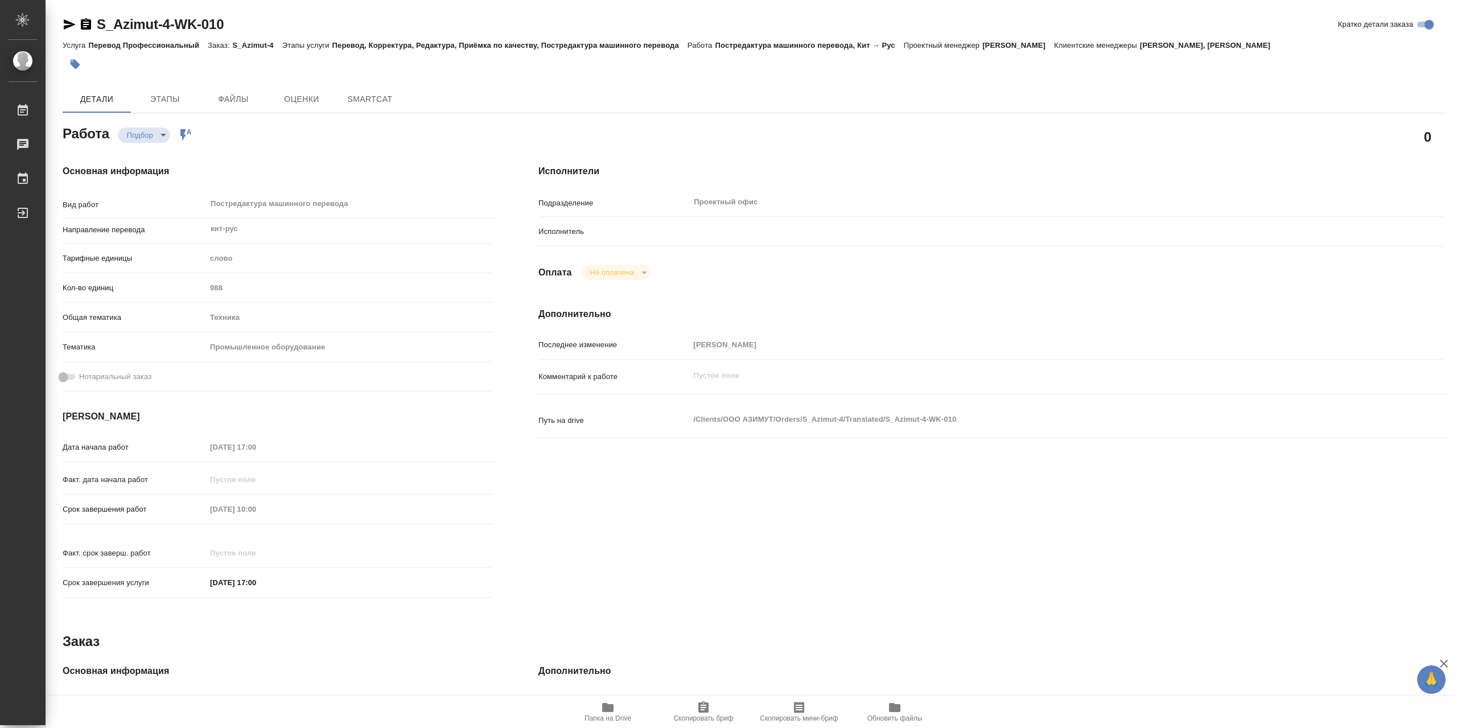
type textarea "x"
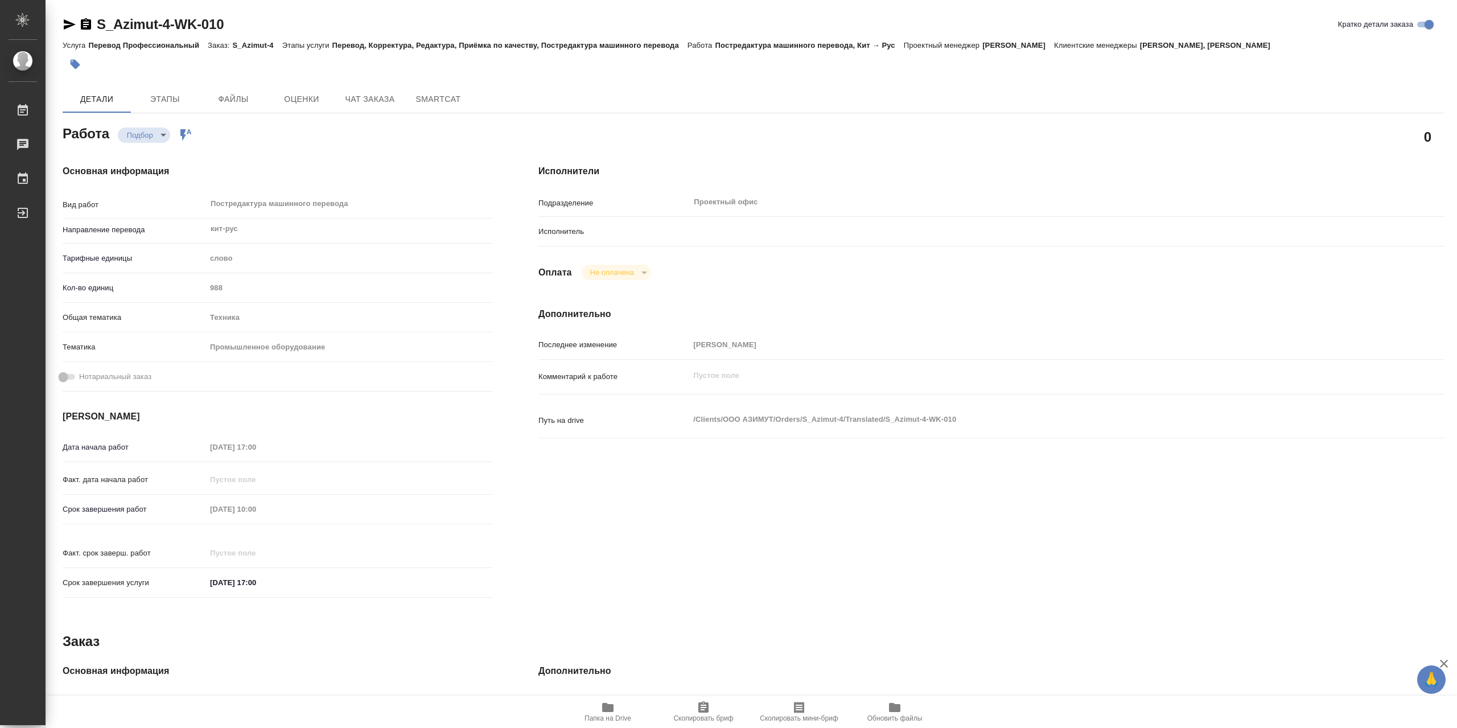
click at [598, 240] on div "Исполнитель" at bounding box center [991, 231] width 906 height 20
type textarea "x"
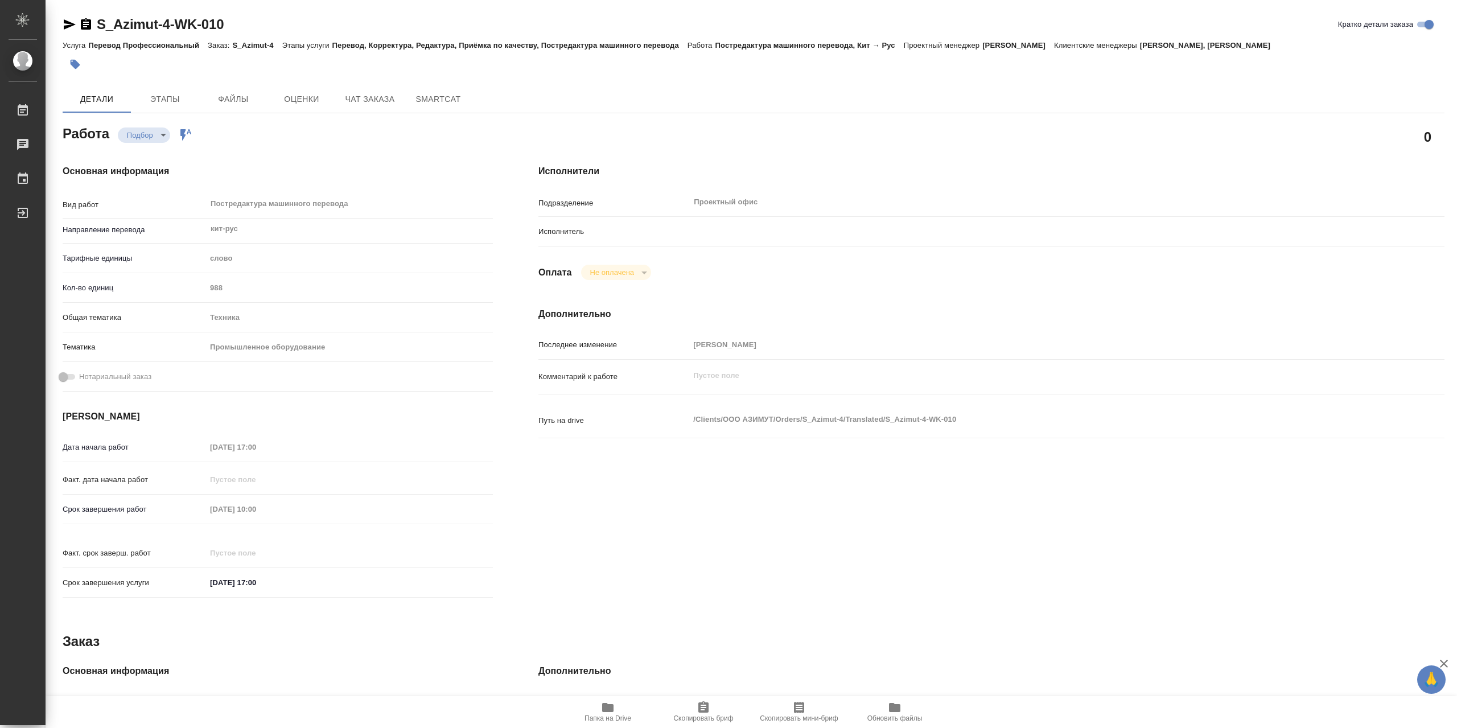
type textarea "x"
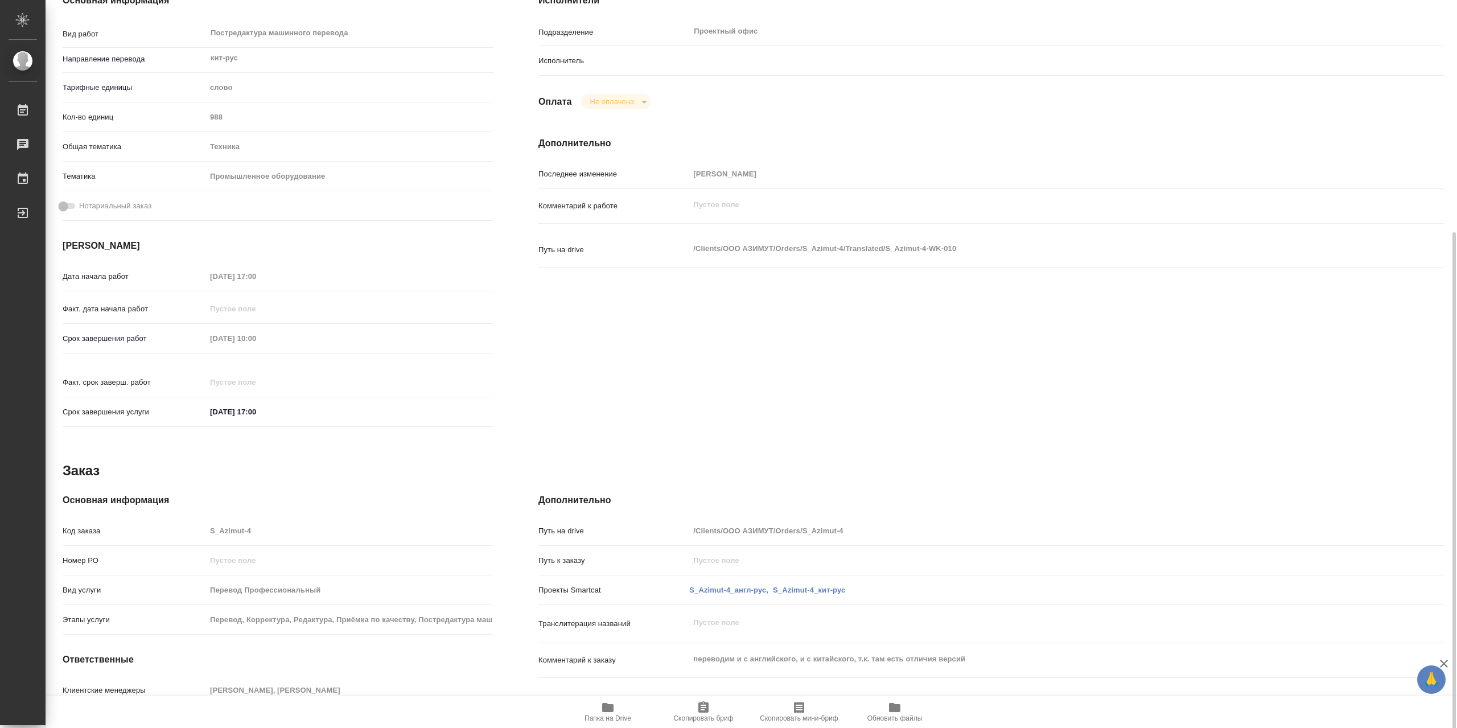
scroll to position [229, 0]
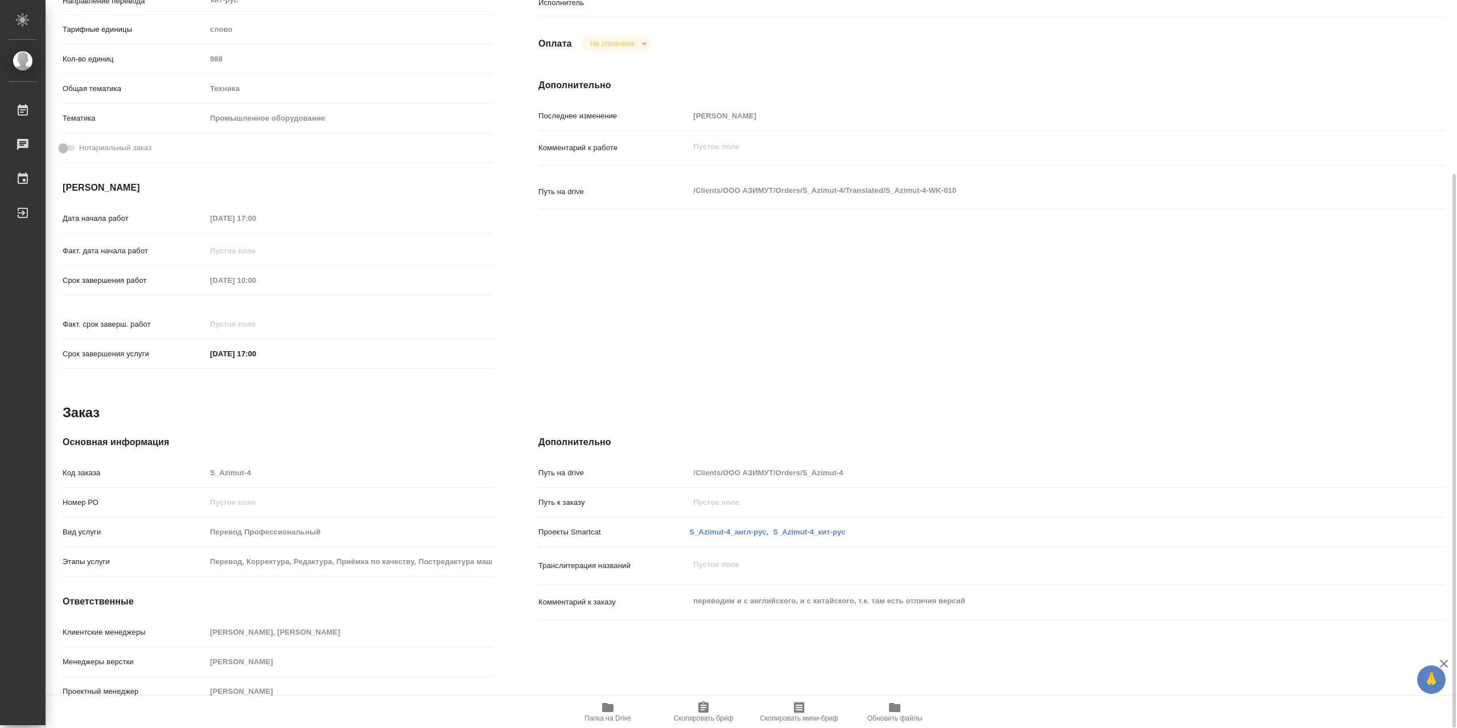
type textarea "x"
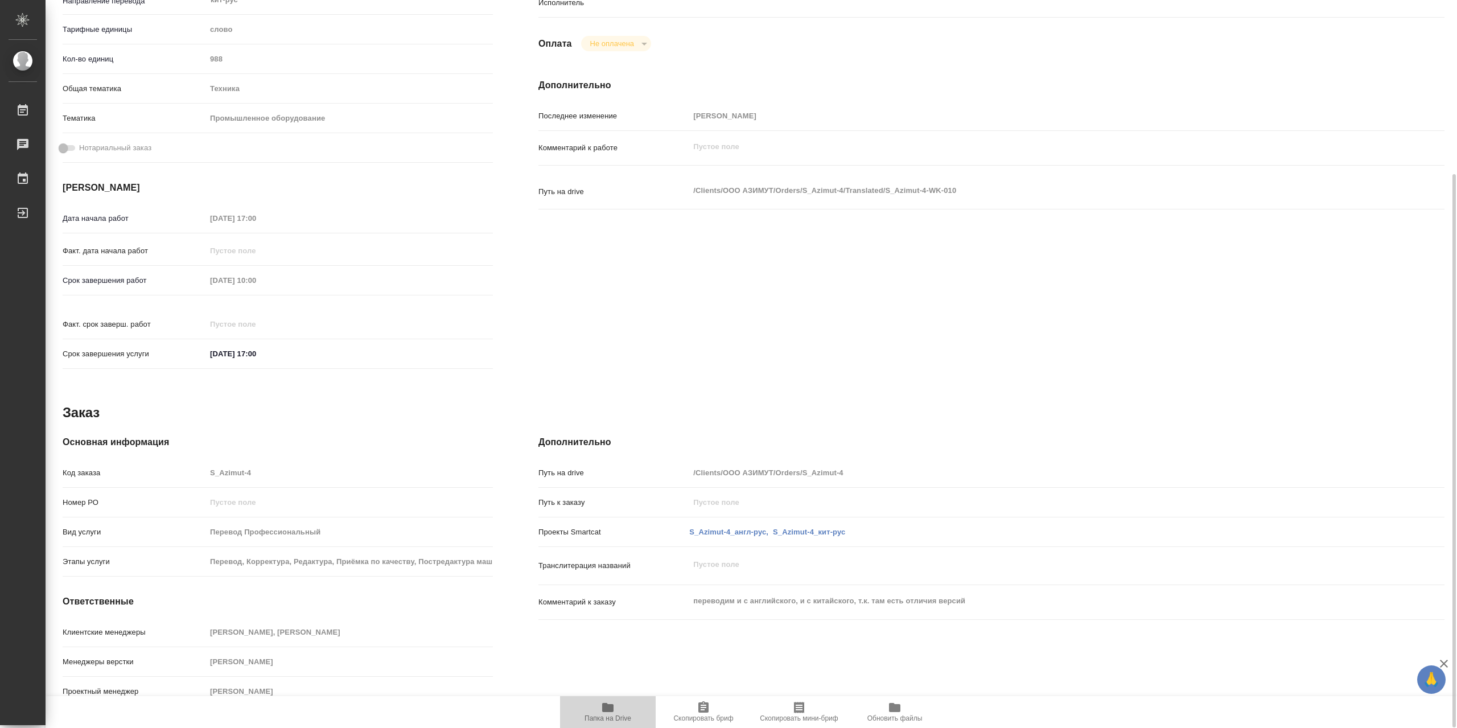
click at [614, 718] on span "Папка на Drive" at bounding box center [608, 718] width 47 height 8
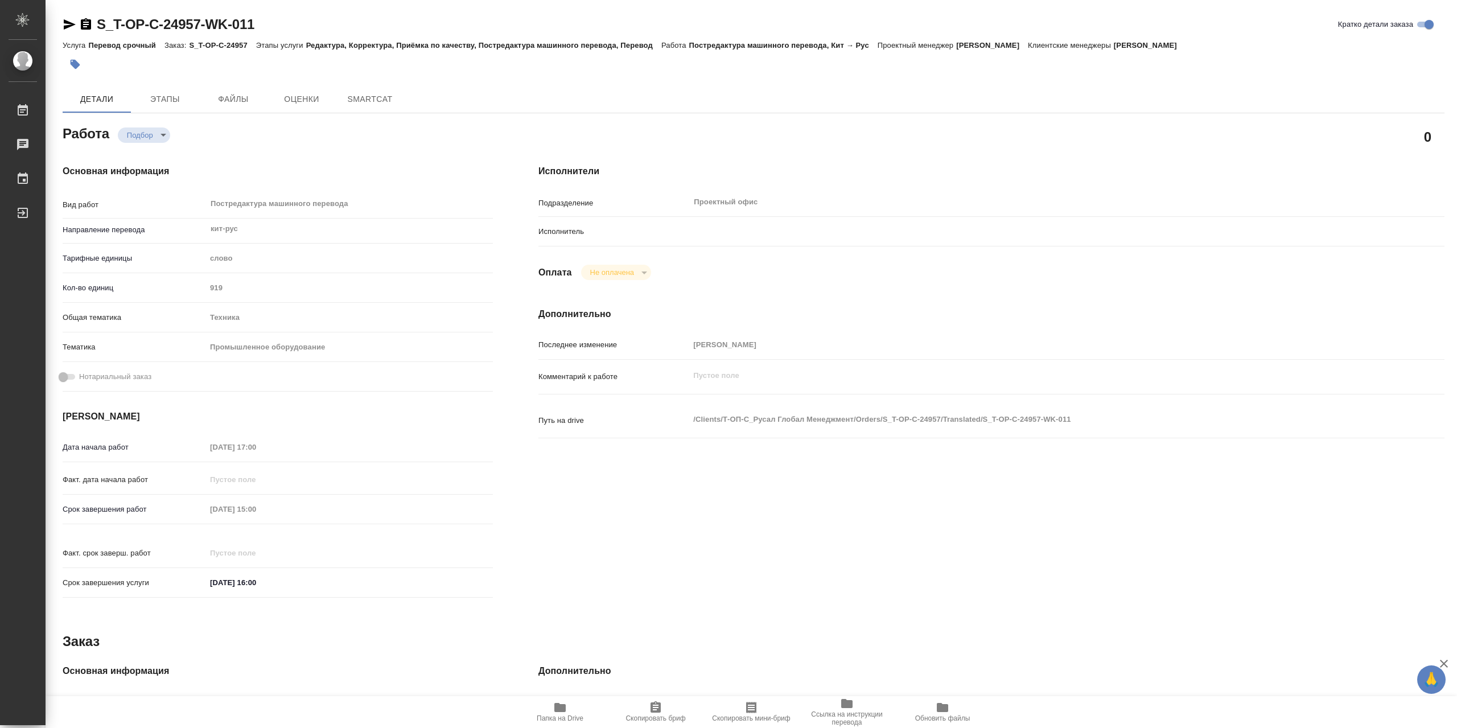
type textarea "x"
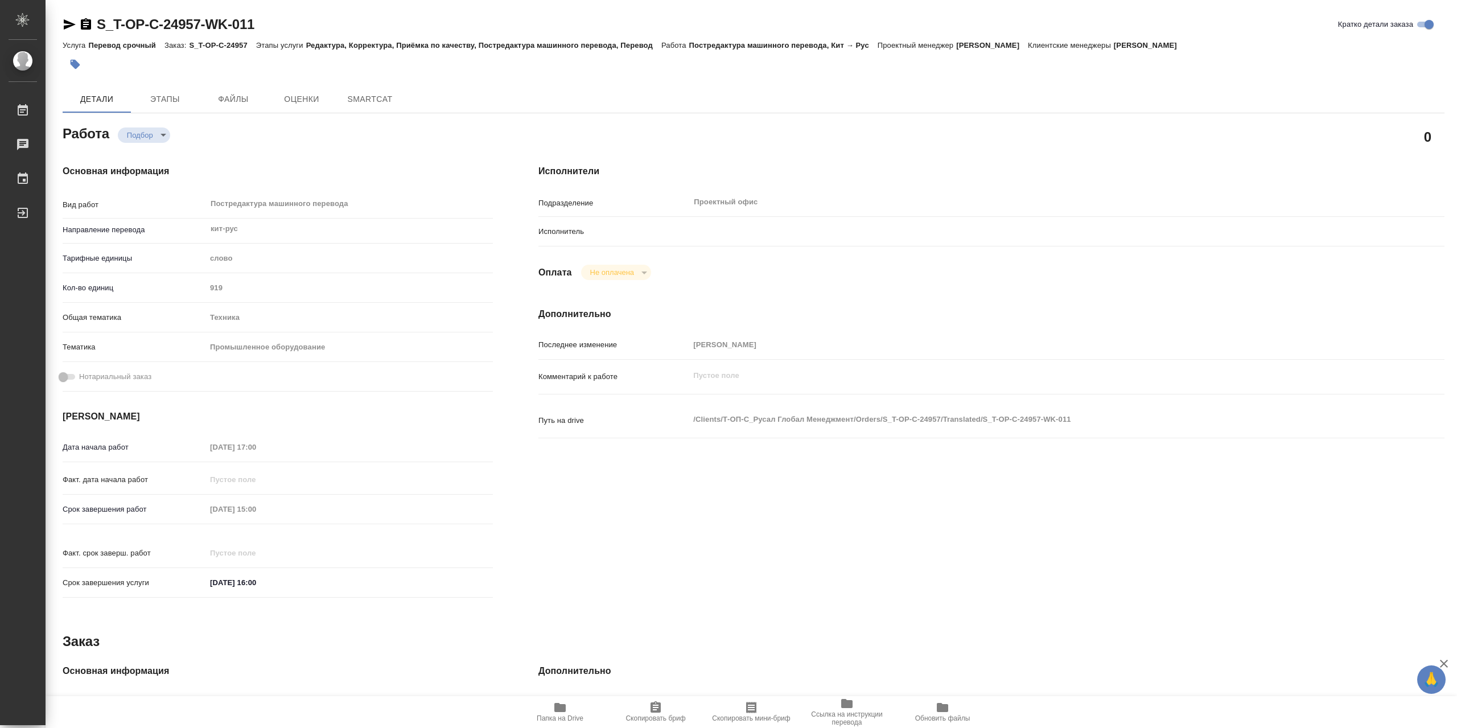
type textarea "x"
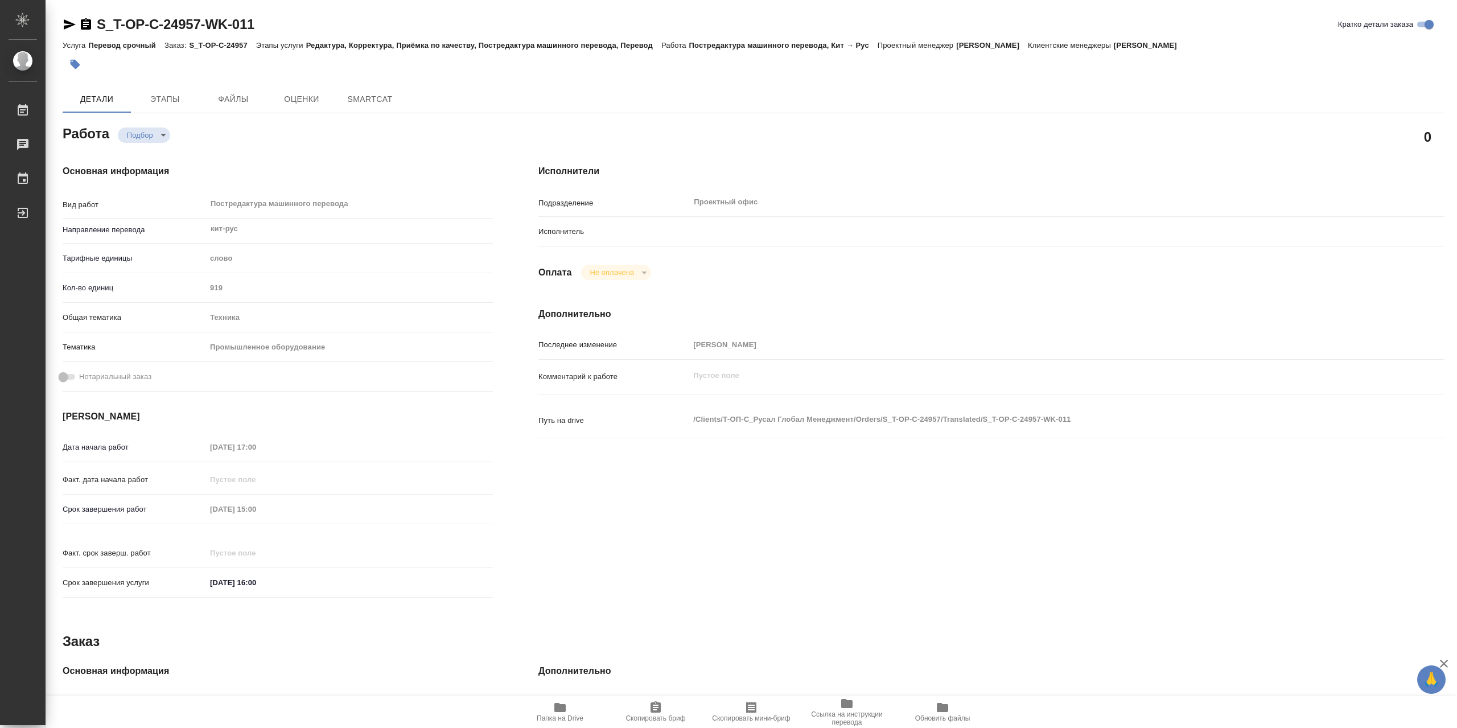
type textarea "x"
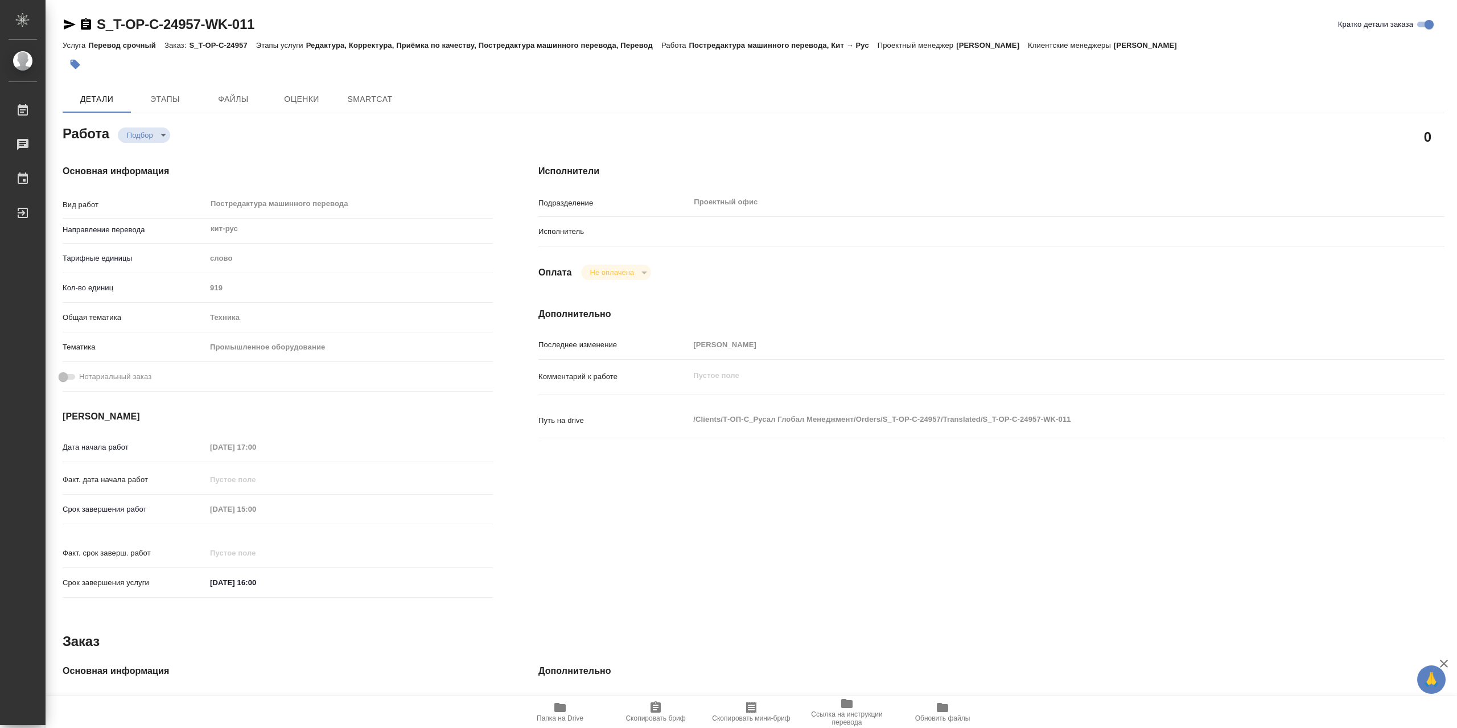
type textarea "x"
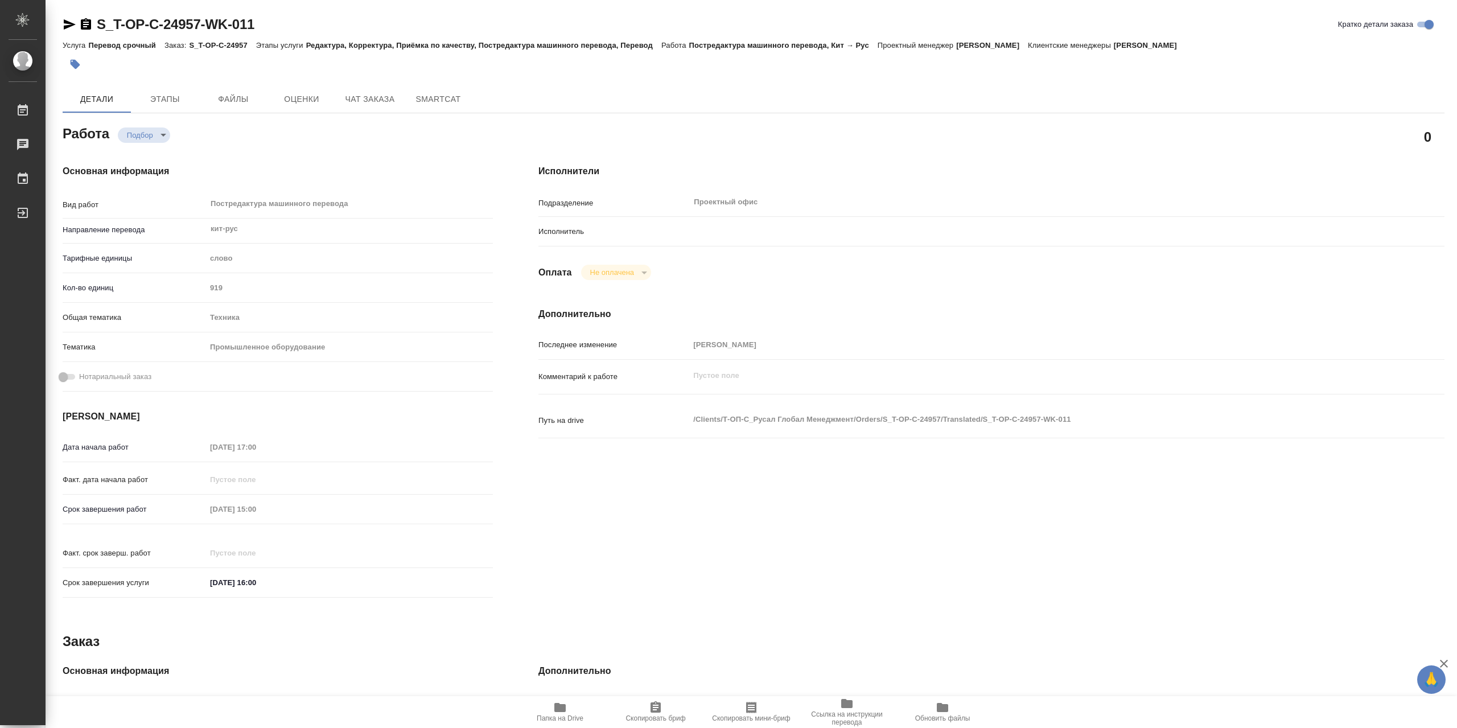
type textarea "x"
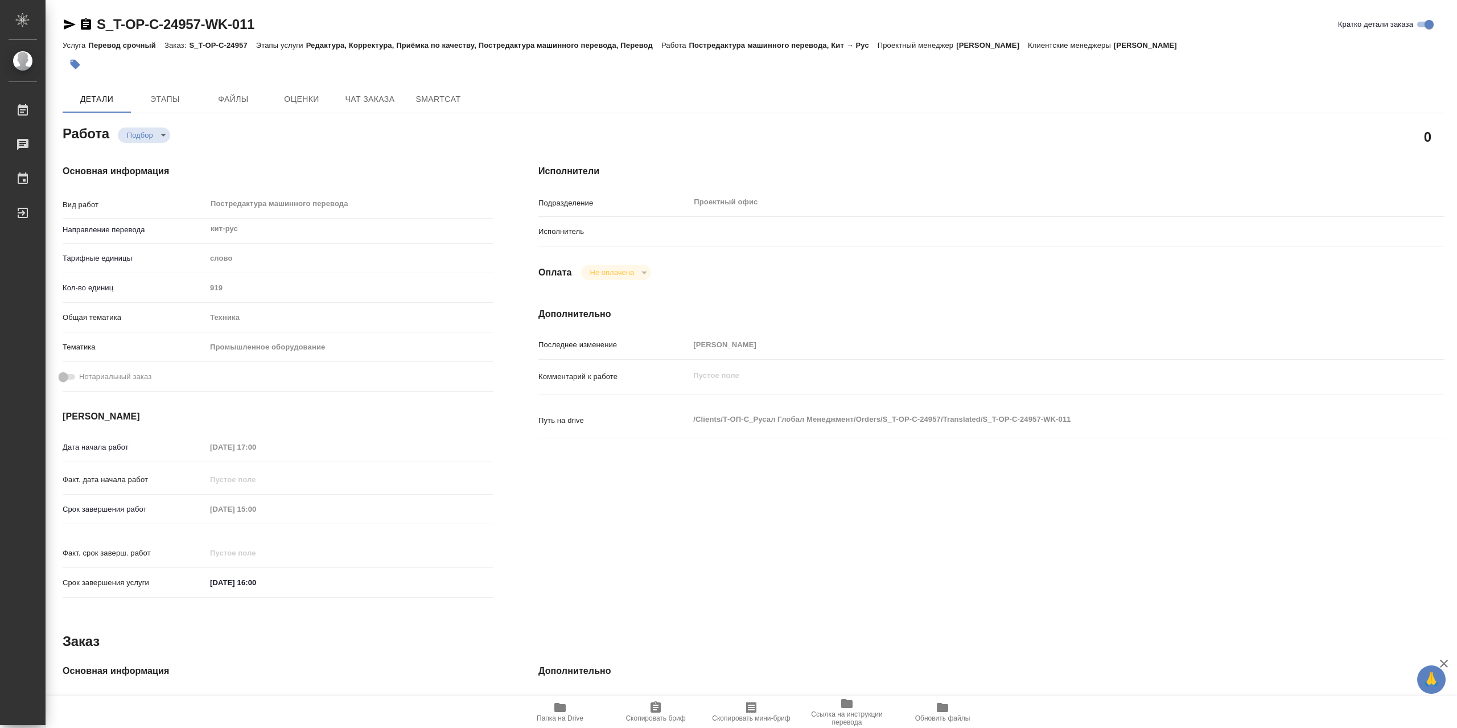
type textarea "x"
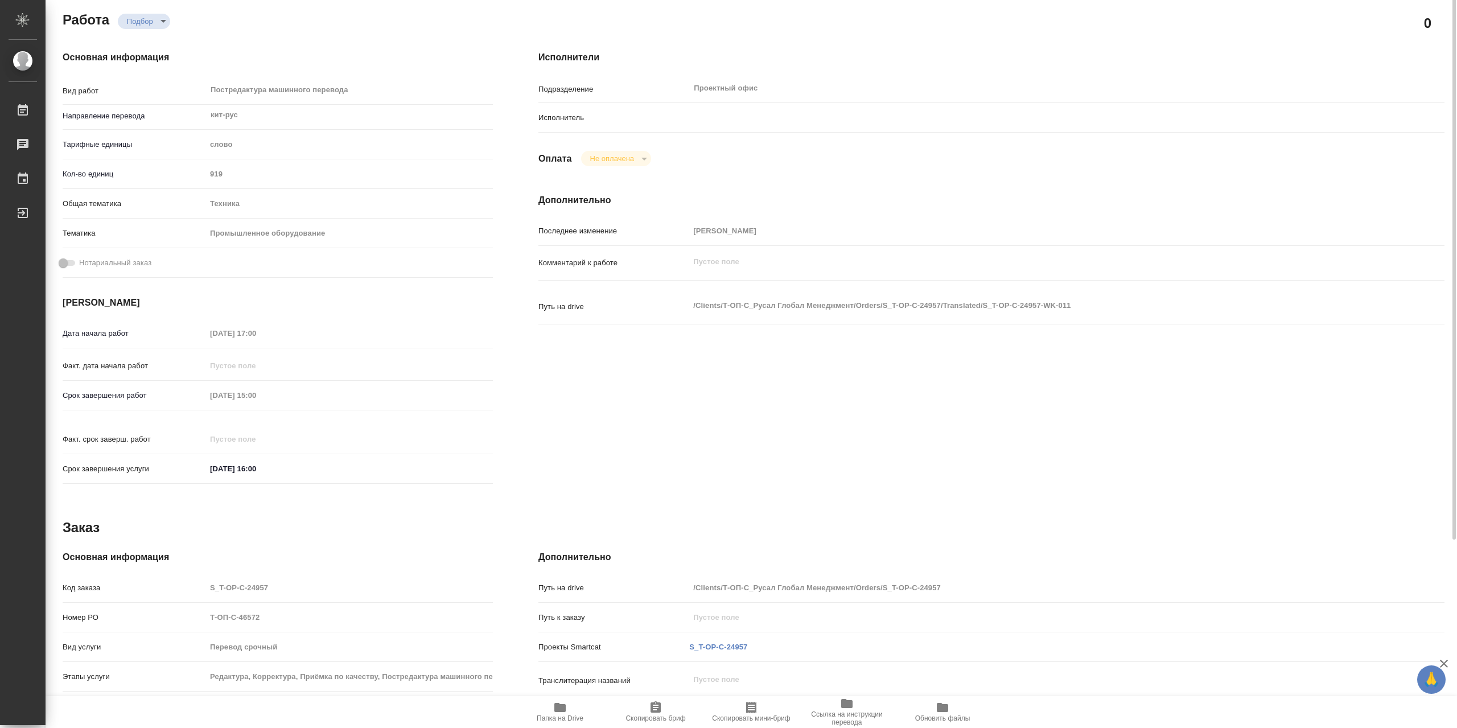
scroll to position [57, 0]
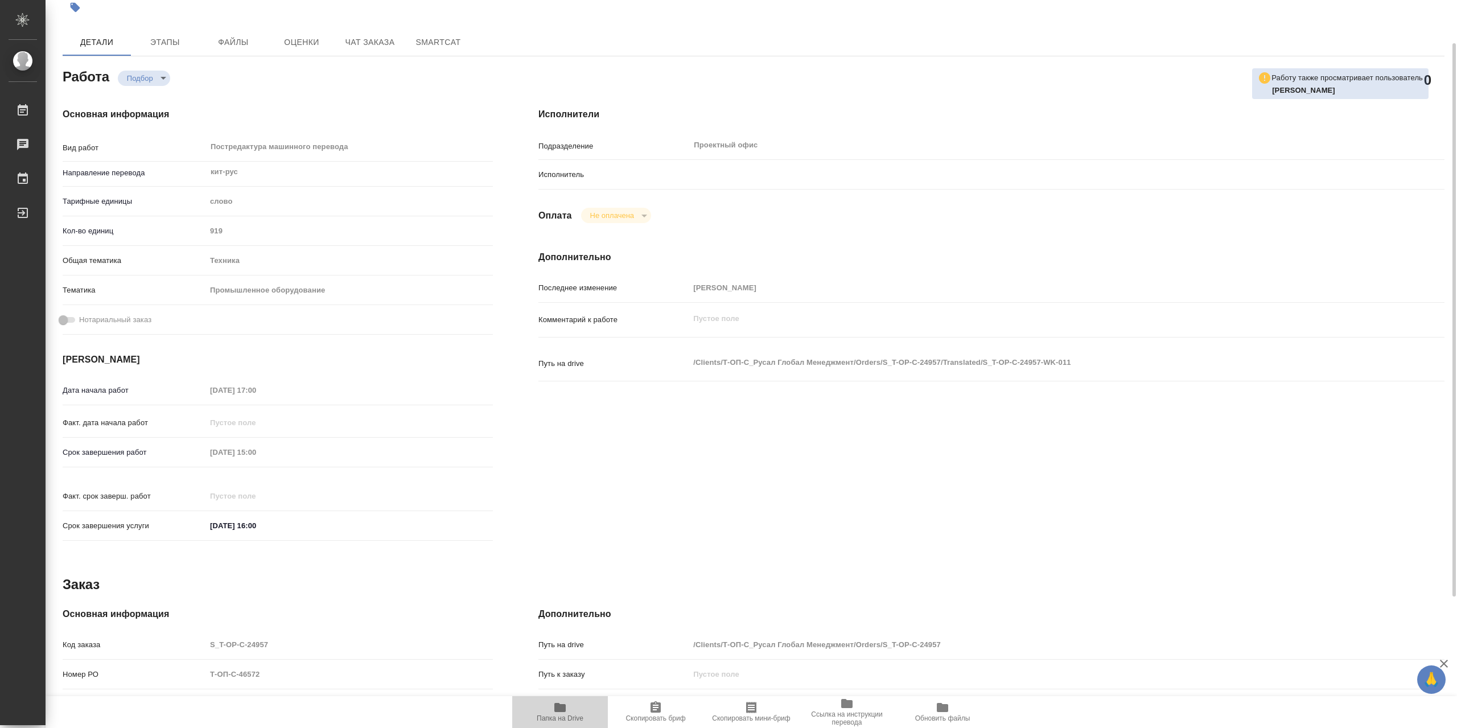
click at [555, 718] on span "Папка на Drive" at bounding box center [560, 718] width 47 height 8
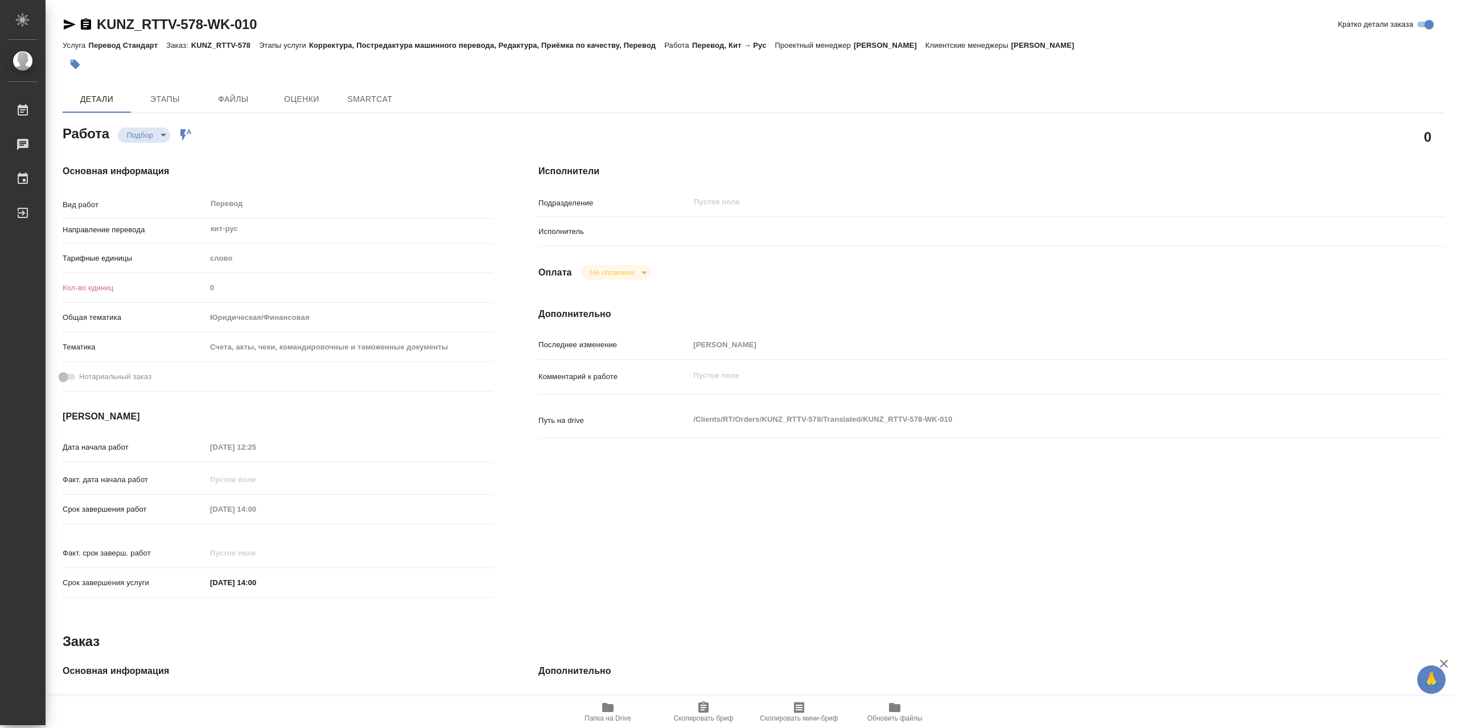
type textarea "x"
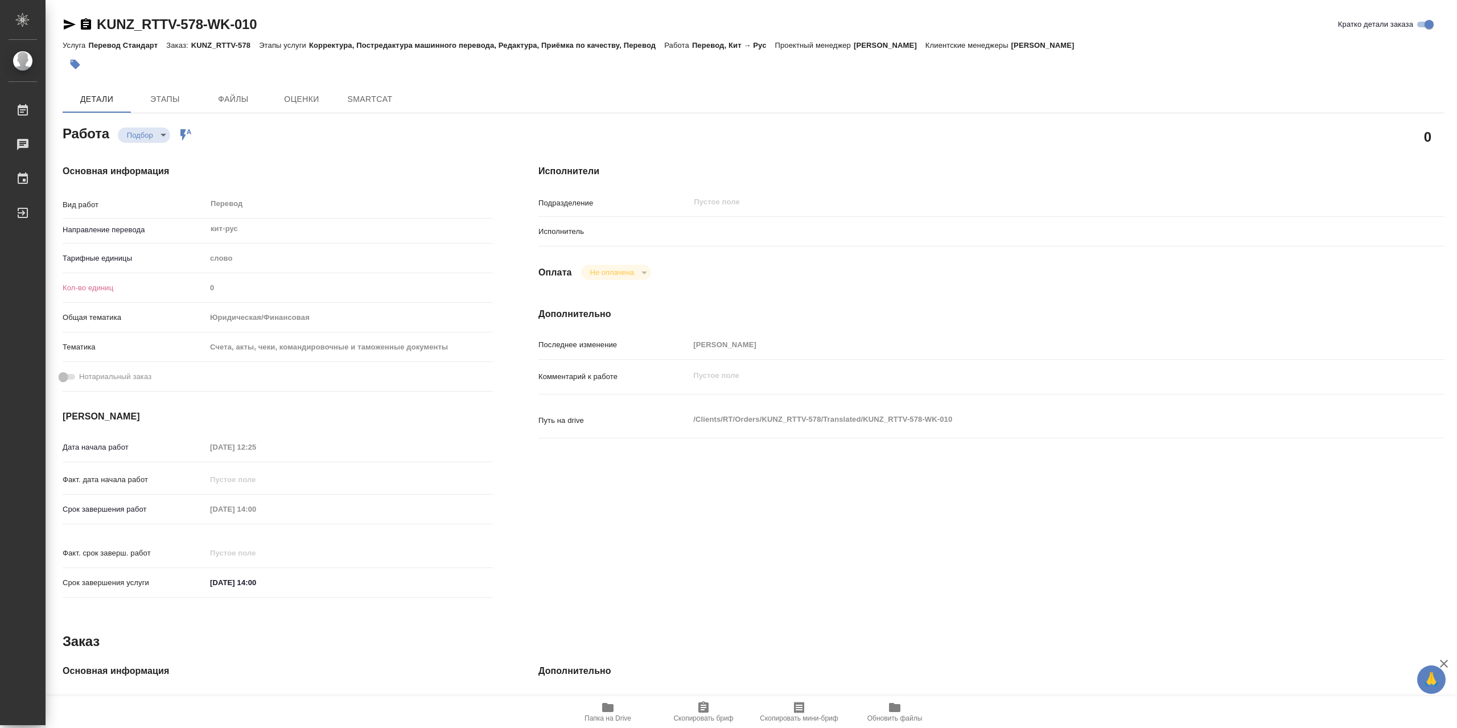
type textarea "x"
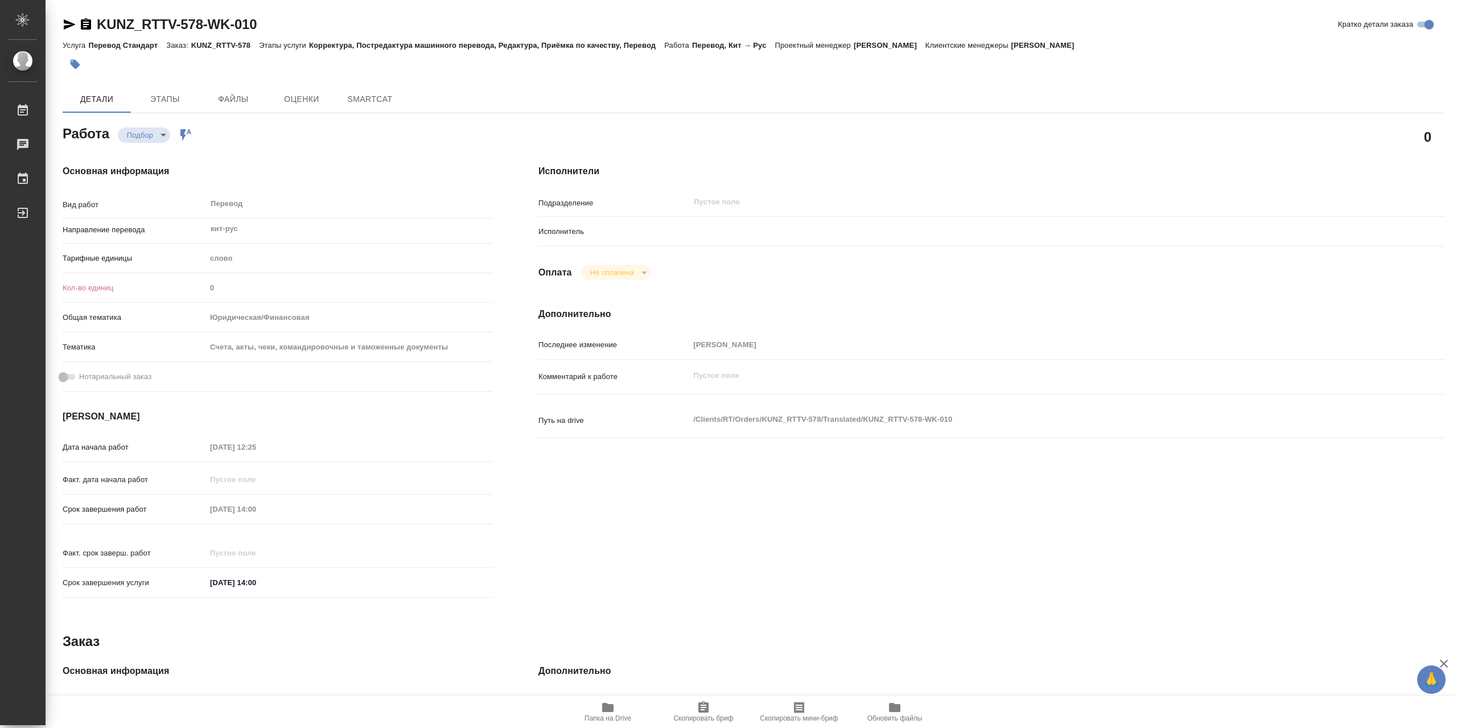
type textarea "x"
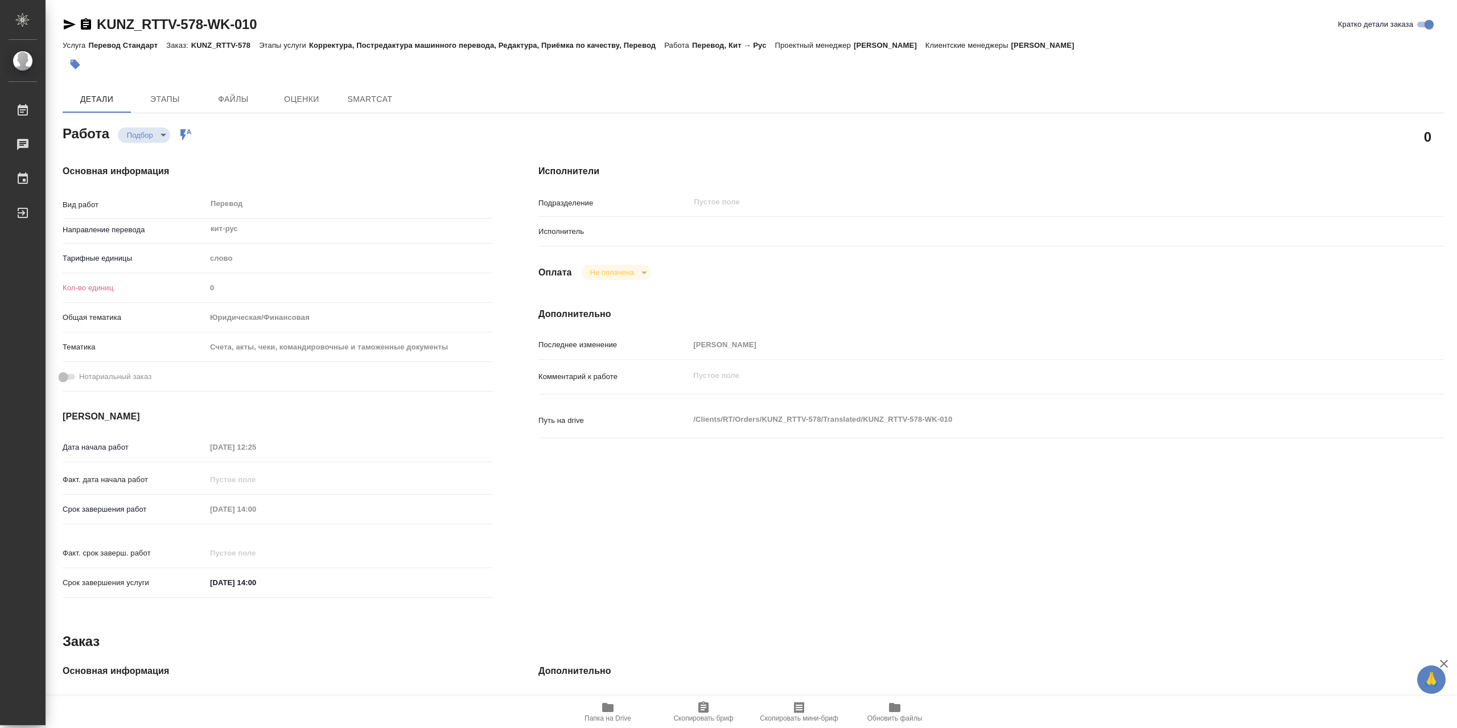
type textarea "x"
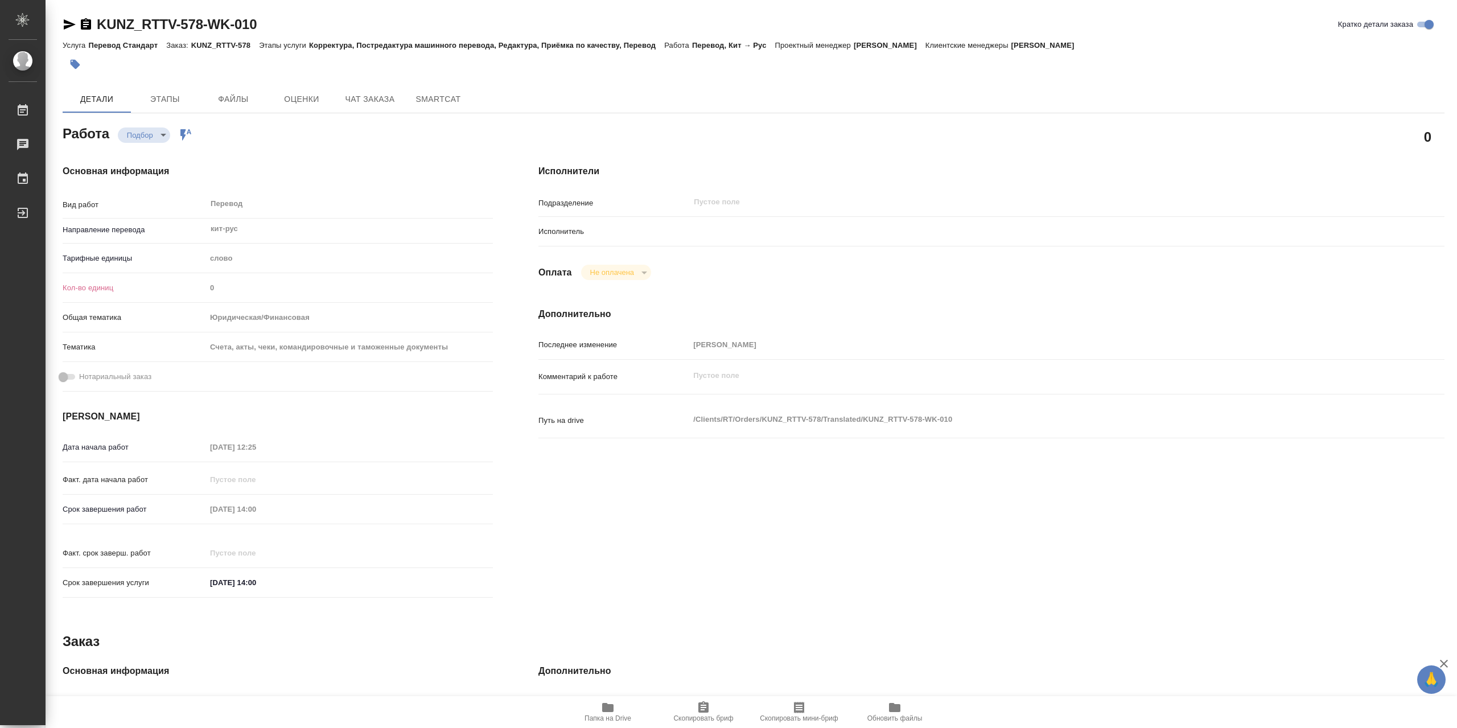
type textarea "x"
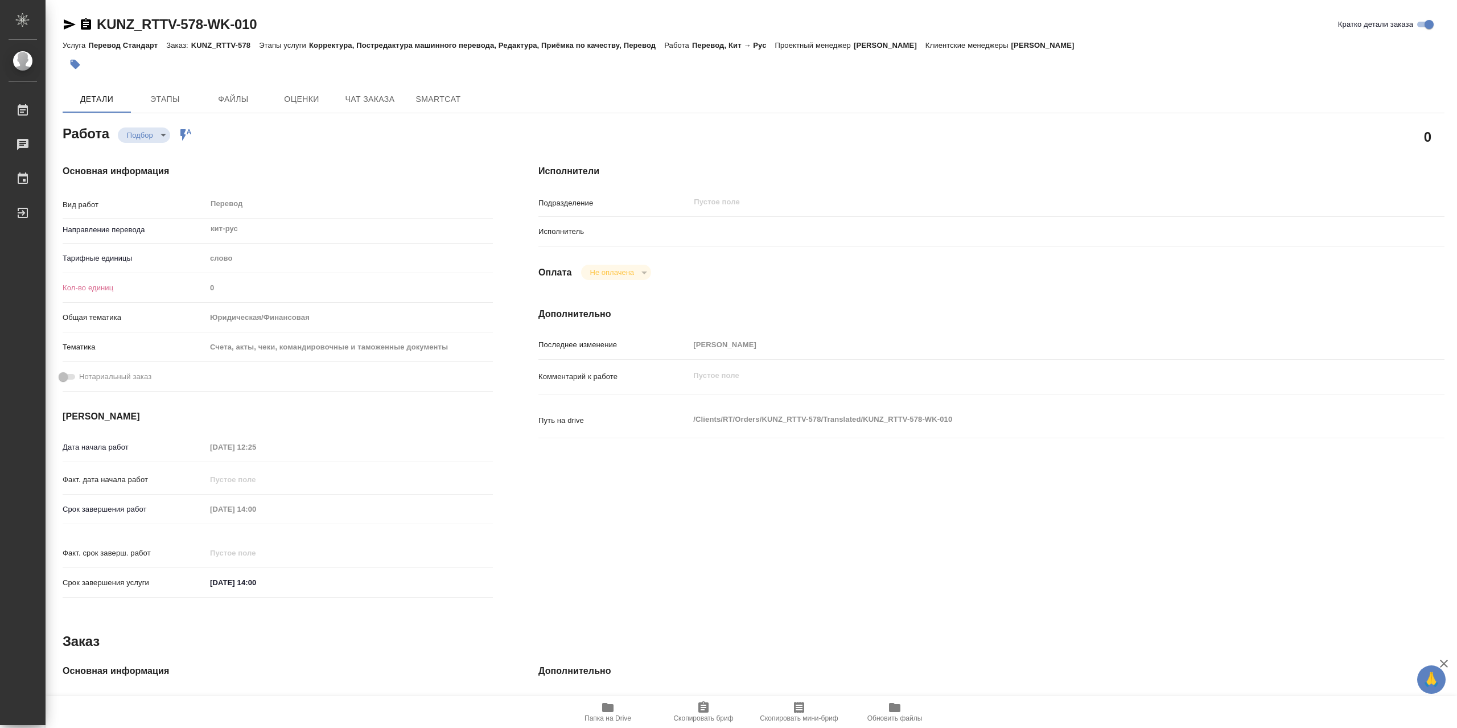
type textarea "x"
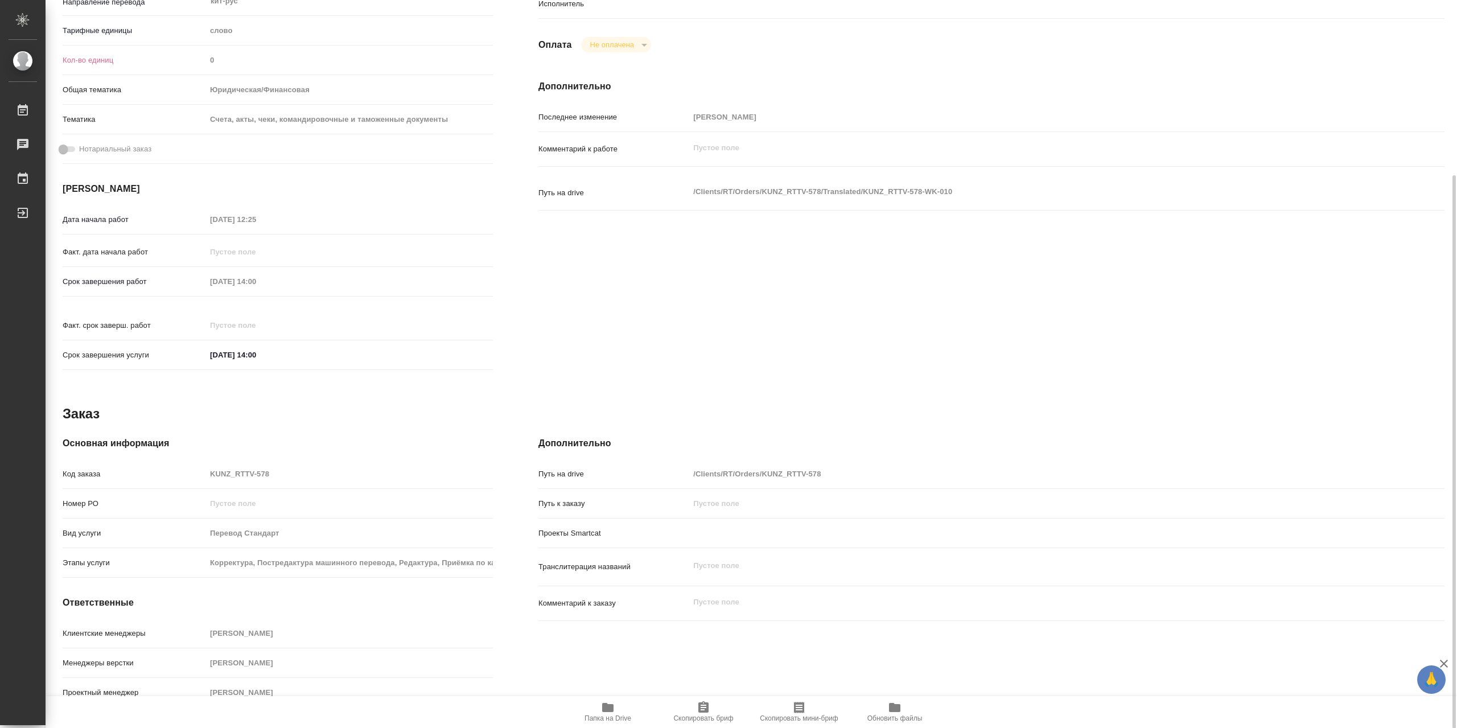
scroll to position [229, 0]
